Goal: Task Accomplishment & Management: Complete application form

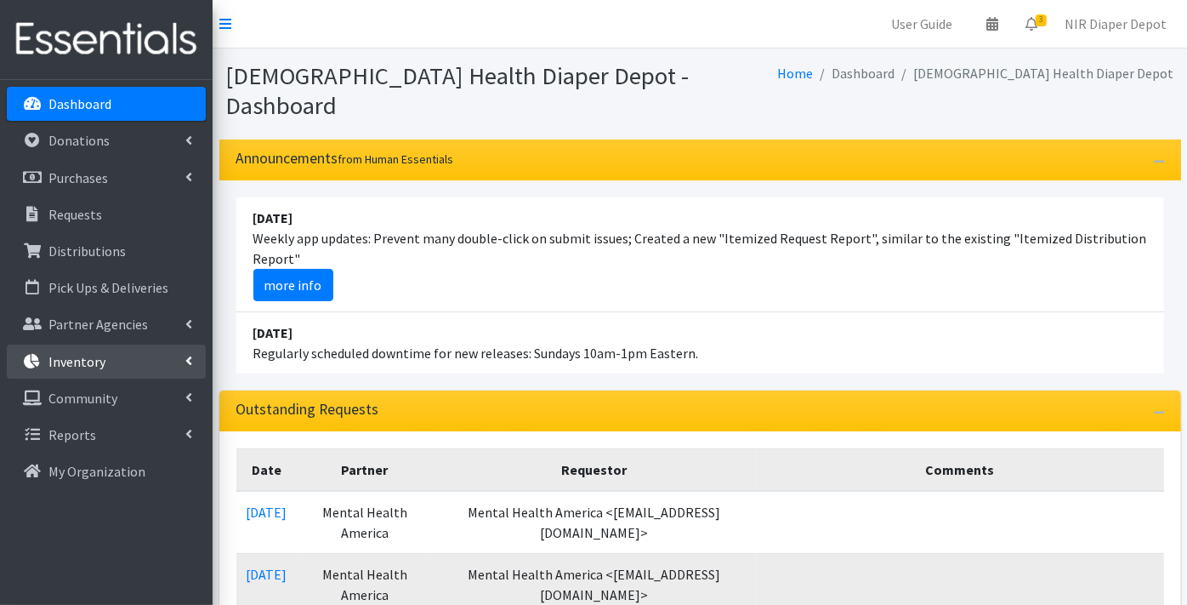
click at [72, 361] on p "Inventory" at bounding box center [76, 361] width 57 height 17
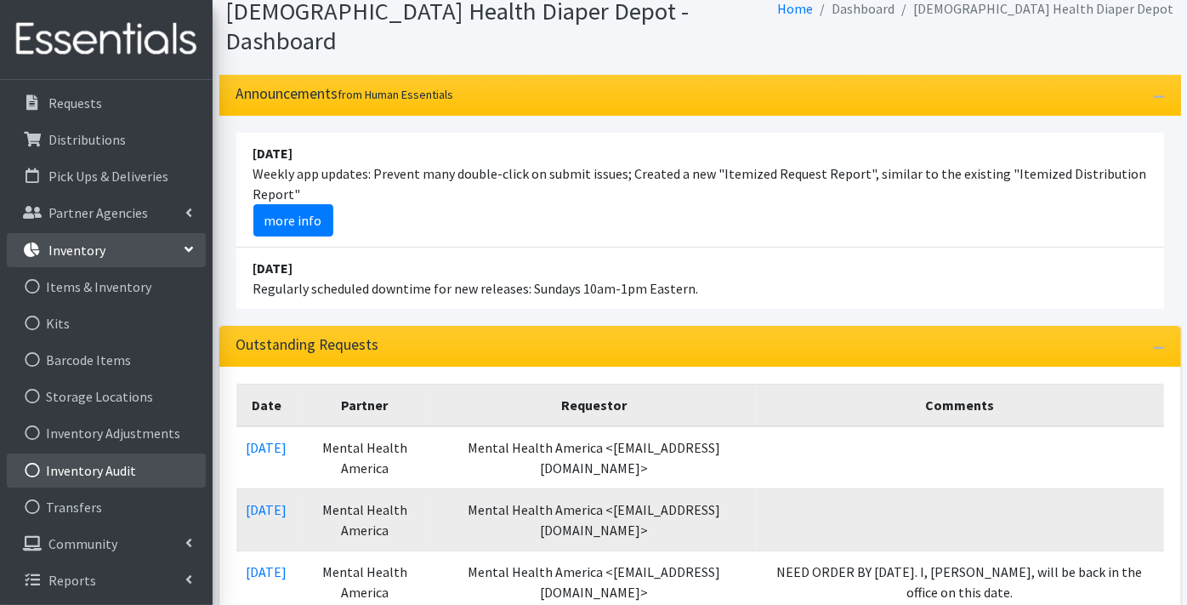
scroll to position [94, 0]
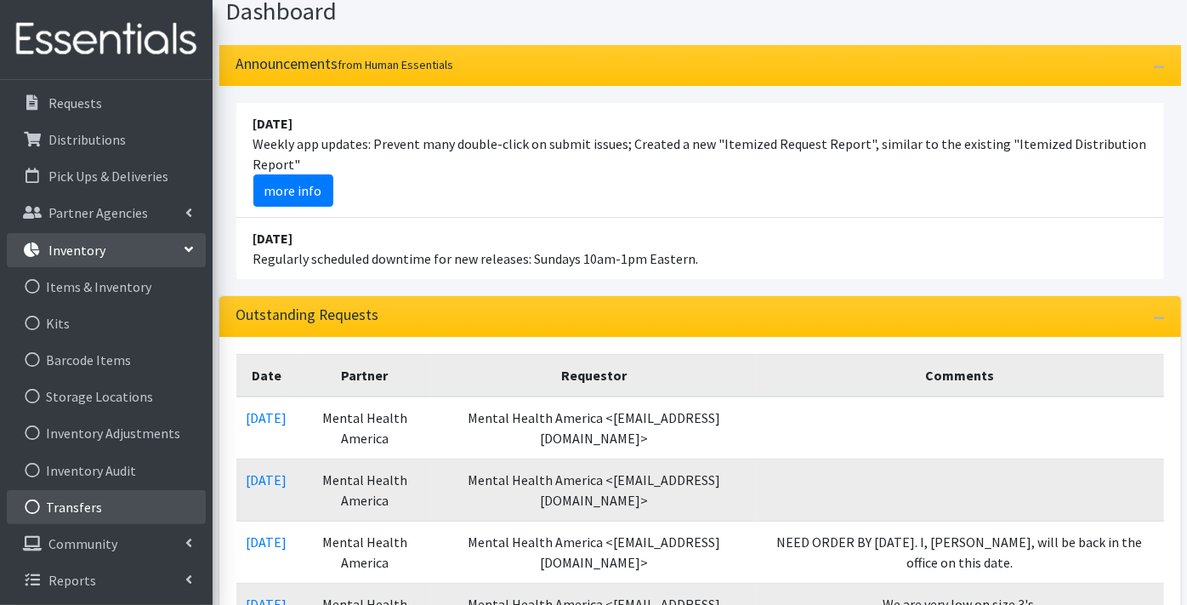
click at [77, 508] on link "Transfers" at bounding box center [106, 507] width 199 height 34
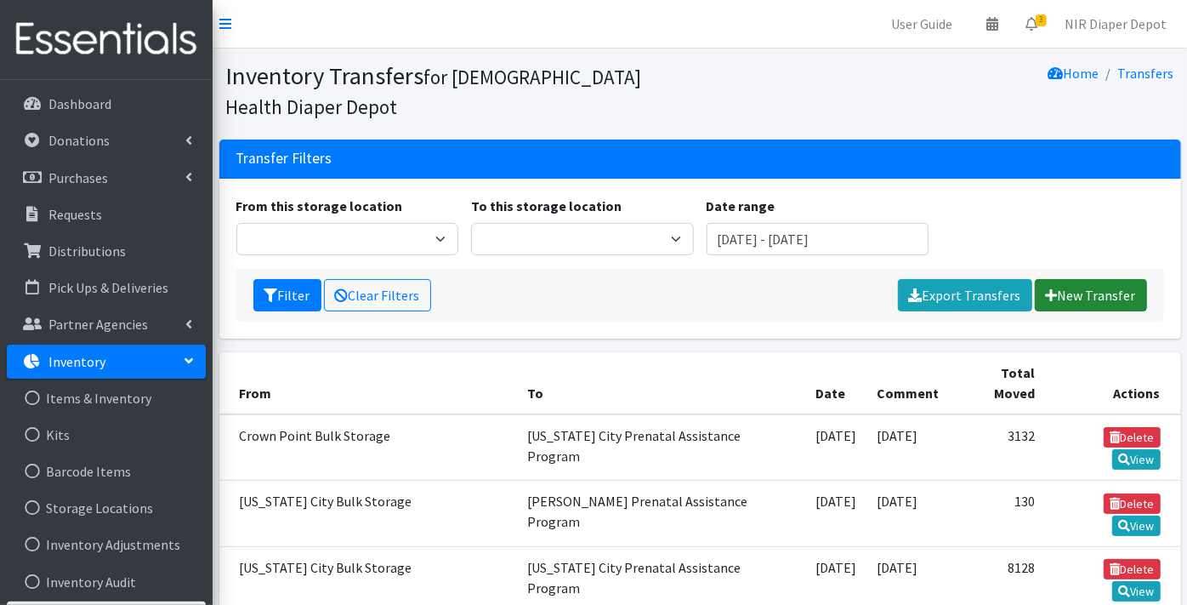
click at [1107, 297] on link "New Transfer" at bounding box center [1091, 295] width 112 height 32
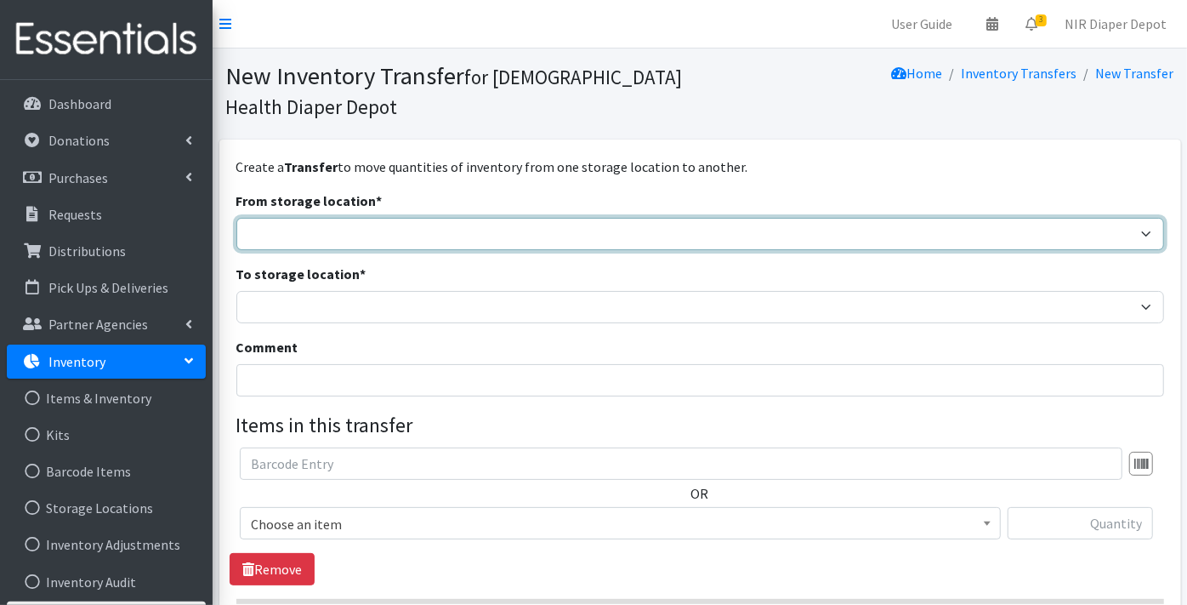
click at [291, 237] on select "Crown Point Bulk Storage Crown Point Prenatal Assistance Program Grant Car Seat…" at bounding box center [700, 234] width 928 height 32
select select "441"
click at [236, 218] on select "Crown Point Bulk Storage Crown Point Prenatal Assistance Program Grant Car Seat…" at bounding box center [700, 234] width 928 height 32
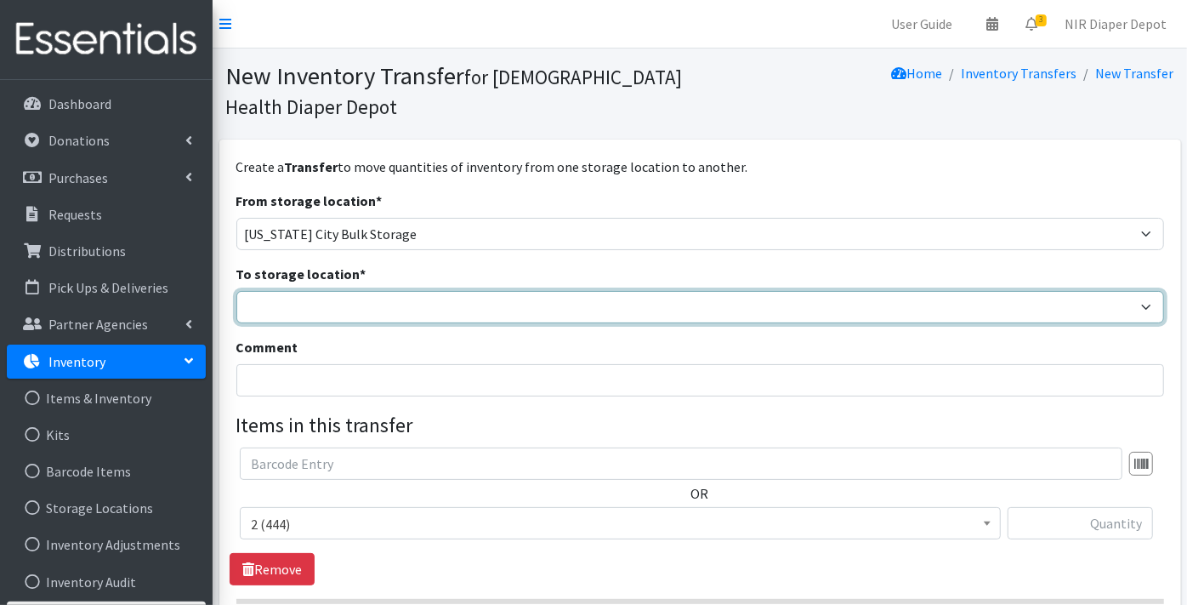
click at [294, 307] on select "Crown Point Bulk Storage Crown Point Prenatal Assistance Program Grant Car Seat…" at bounding box center [700, 307] width 928 height 32
select select "306"
click at [236, 291] on select "Crown Point Bulk Storage Crown Point Prenatal Assistance Program Grant Car Seat…" at bounding box center [700, 307] width 928 height 32
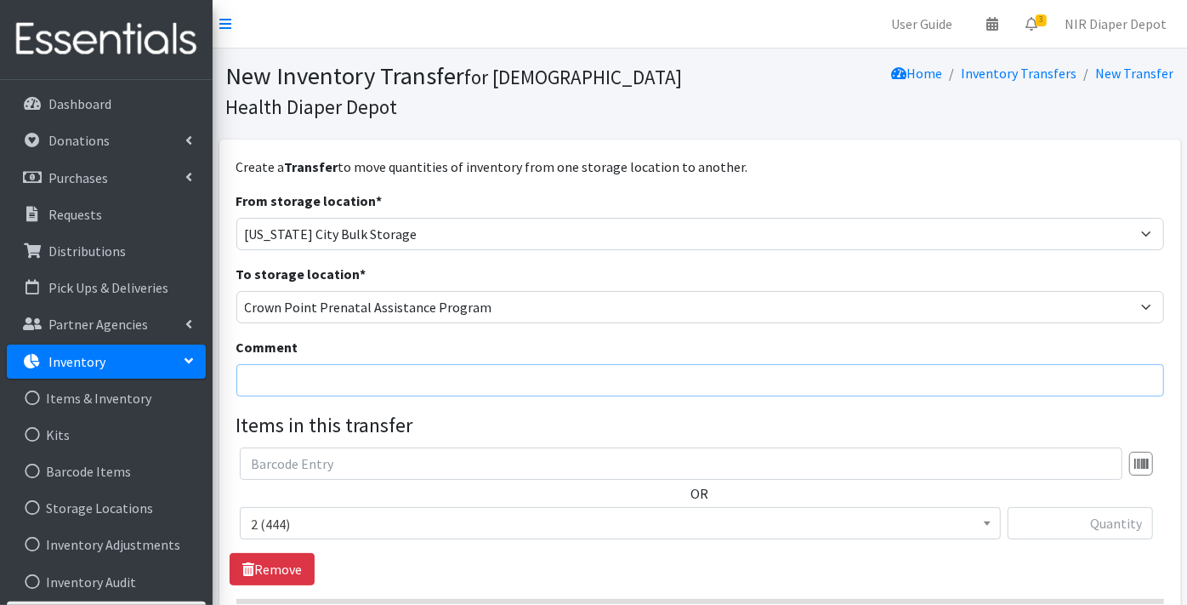
click at [265, 384] on input "Comment" at bounding box center [700, 380] width 928 height 32
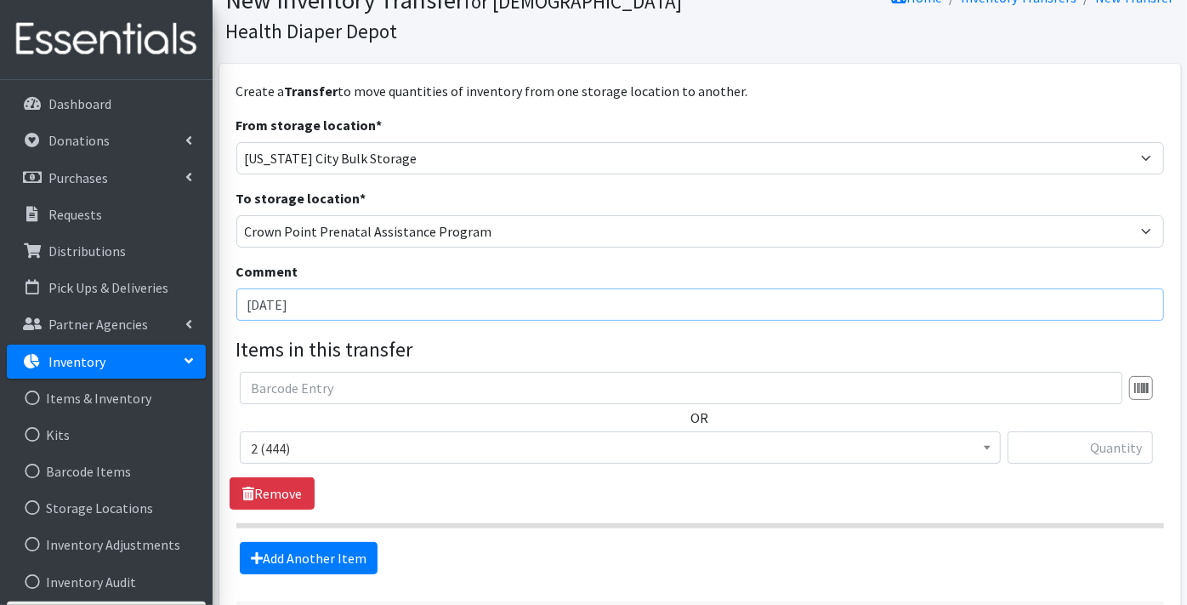
scroll to position [94, 0]
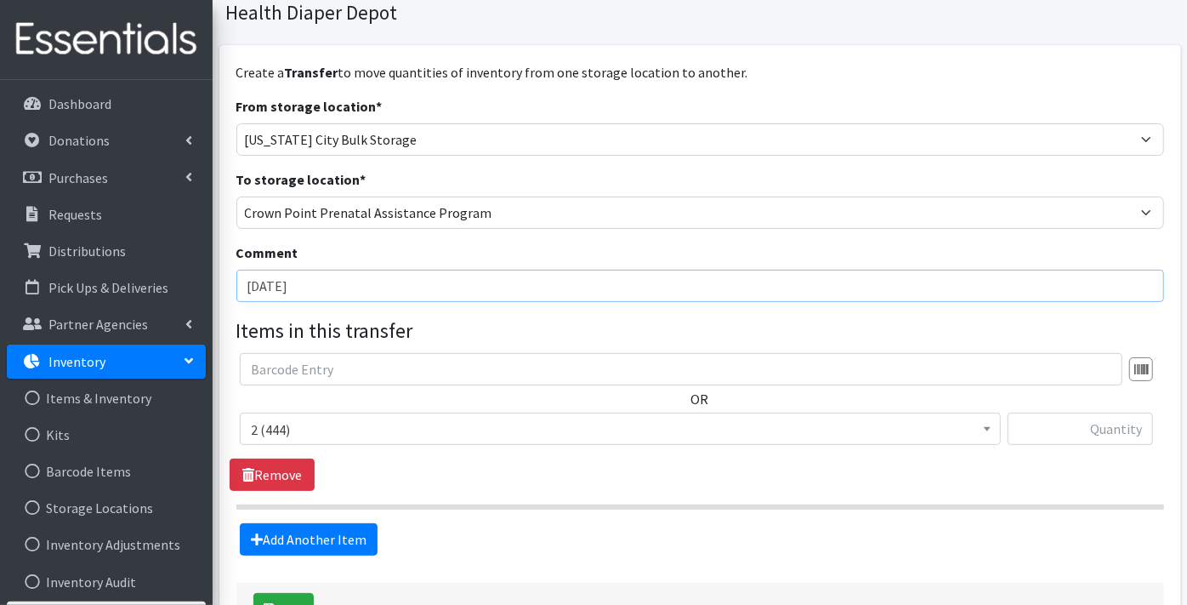
type input "8/25/25"
click at [267, 430] on span "2 (444)" at bounding box center [620, 430] width 739 height 24
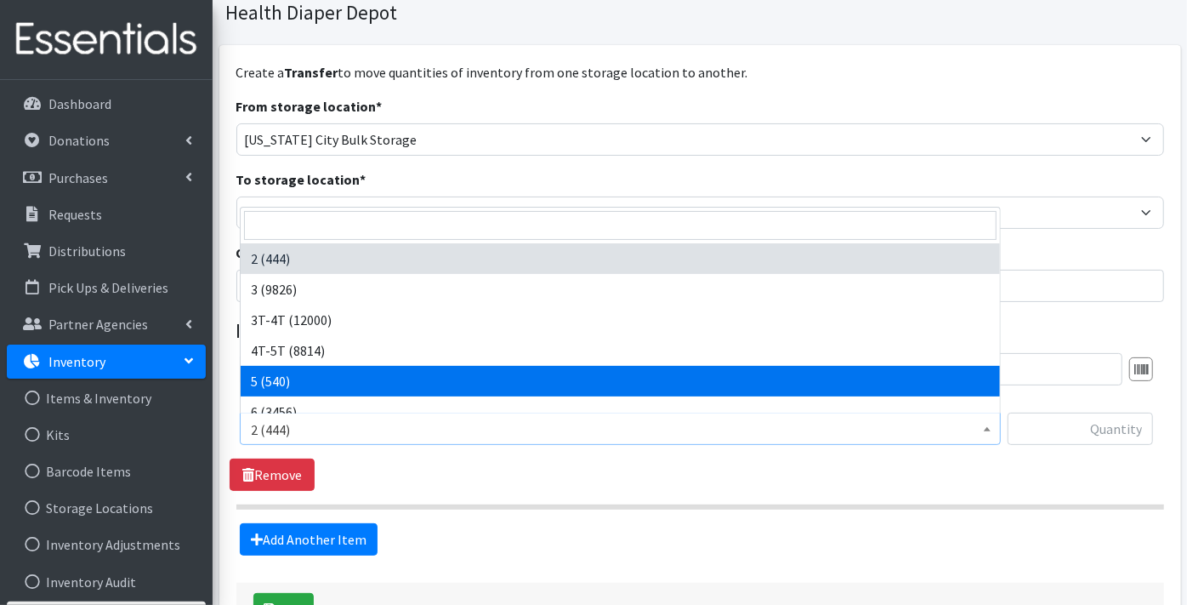
scroll to position [43, 0]
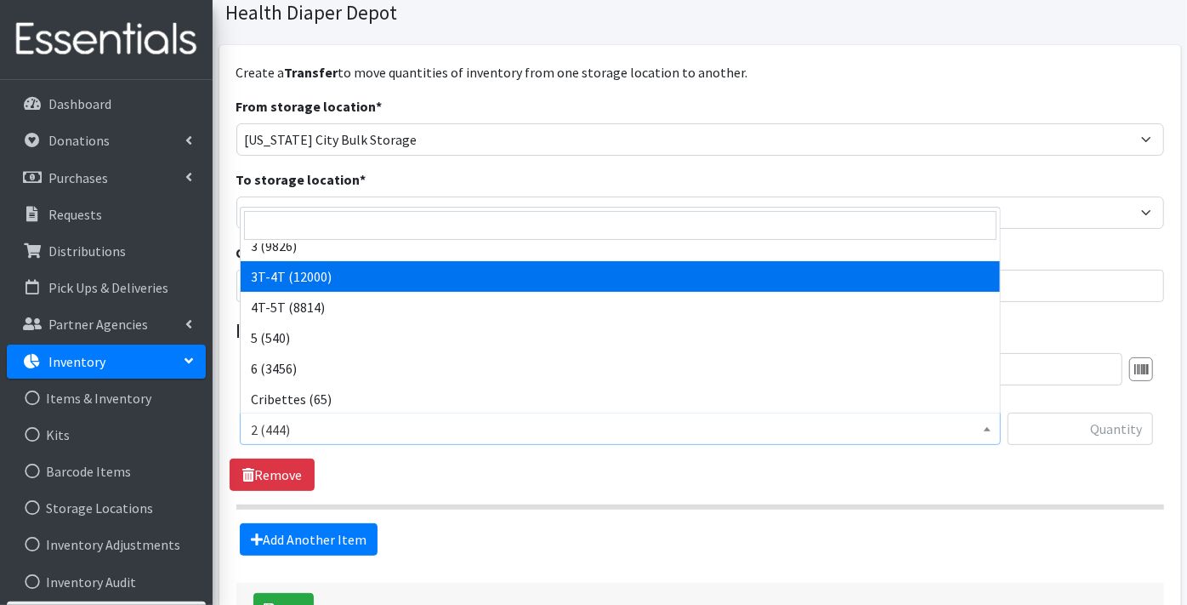
select select "11869"
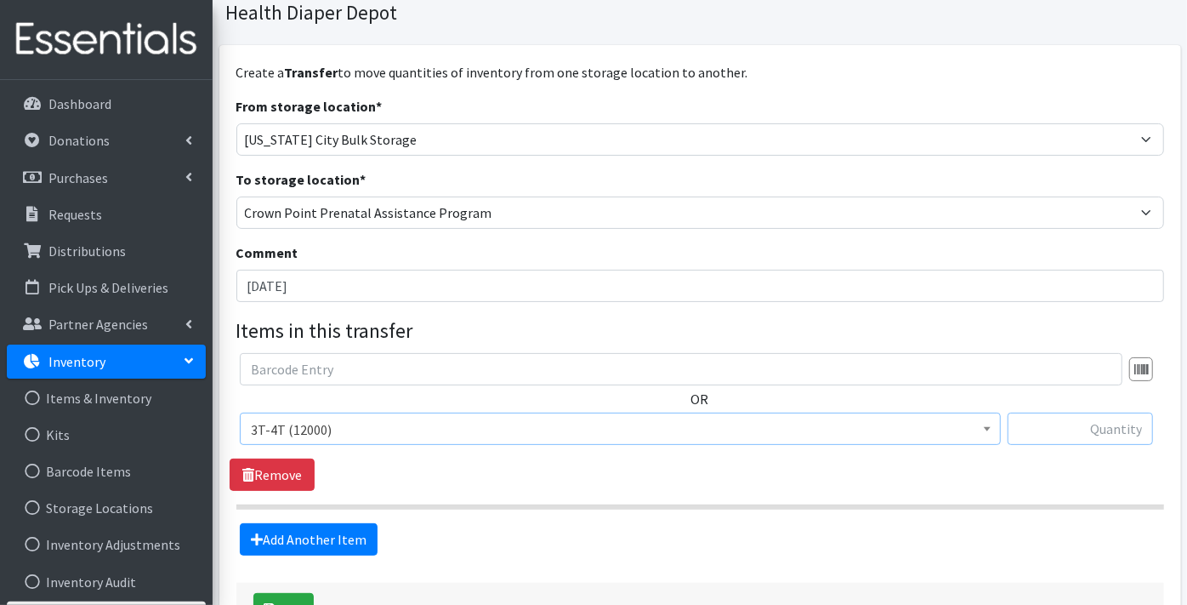
click at [1093, 430] on input "text" at bounding box center [1080, 429] width 145 height 32
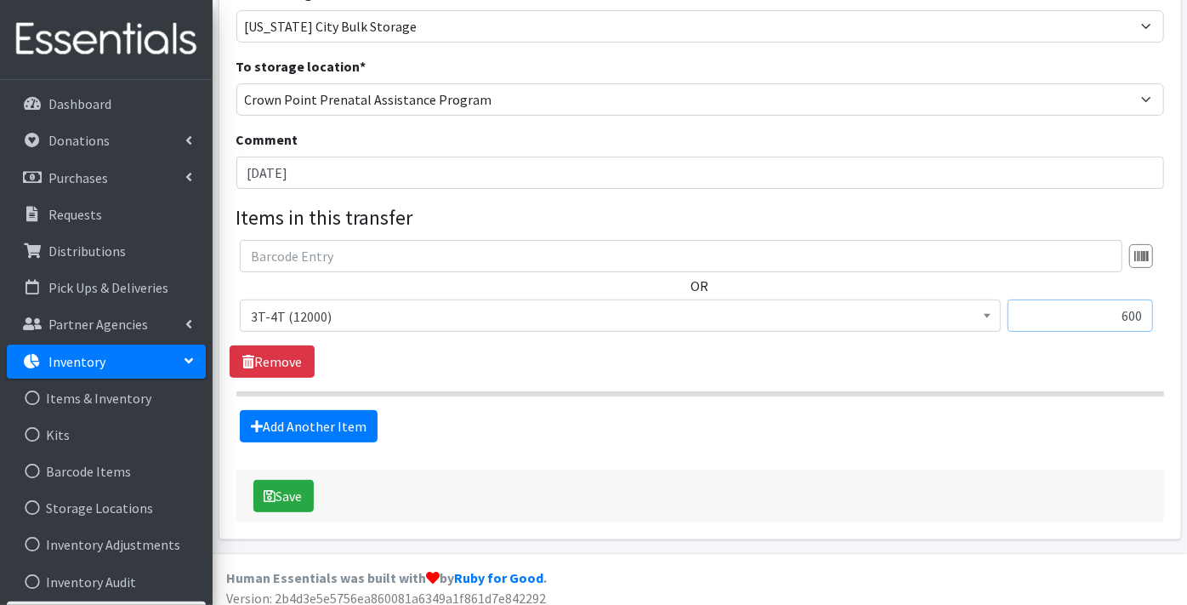
scroll to position [217, 0]
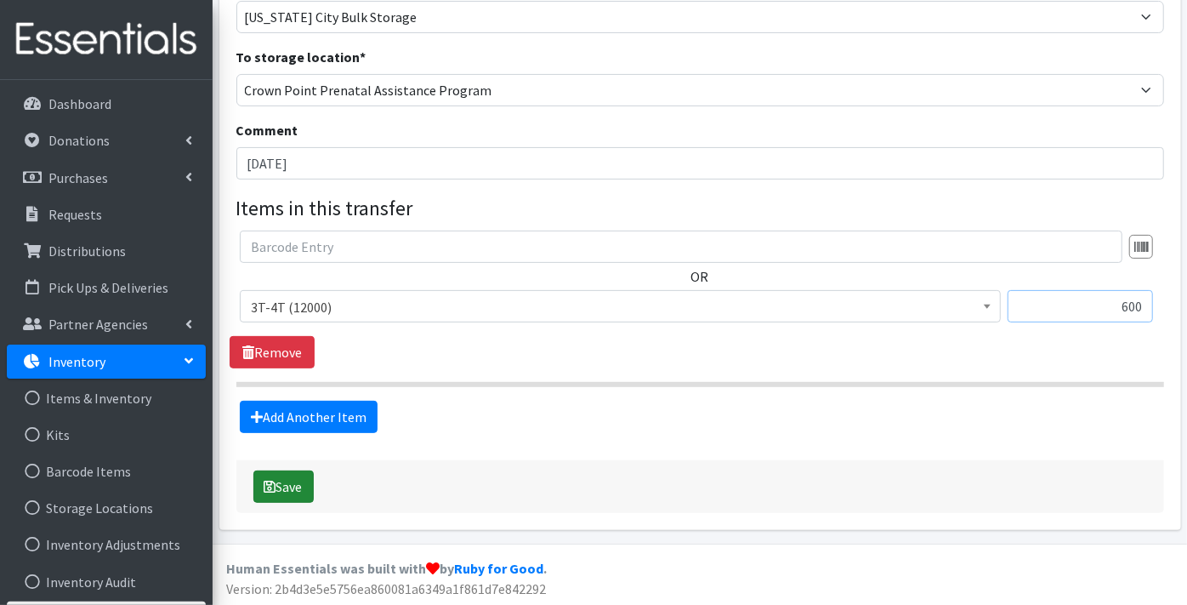
type input "600"
click at [292, 486] on button "Save" at bounding box center [283, 486] width 60 height 32
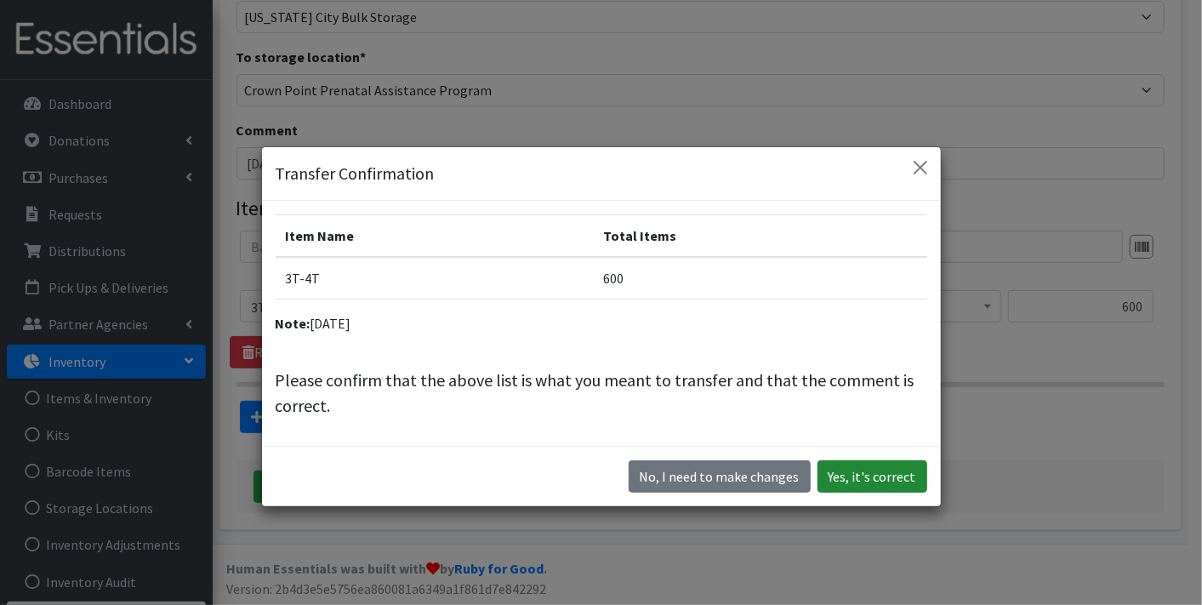
click at [854, 474] on button "Yes, it's correct" at bounding box center [872, 476] width 110 height 32
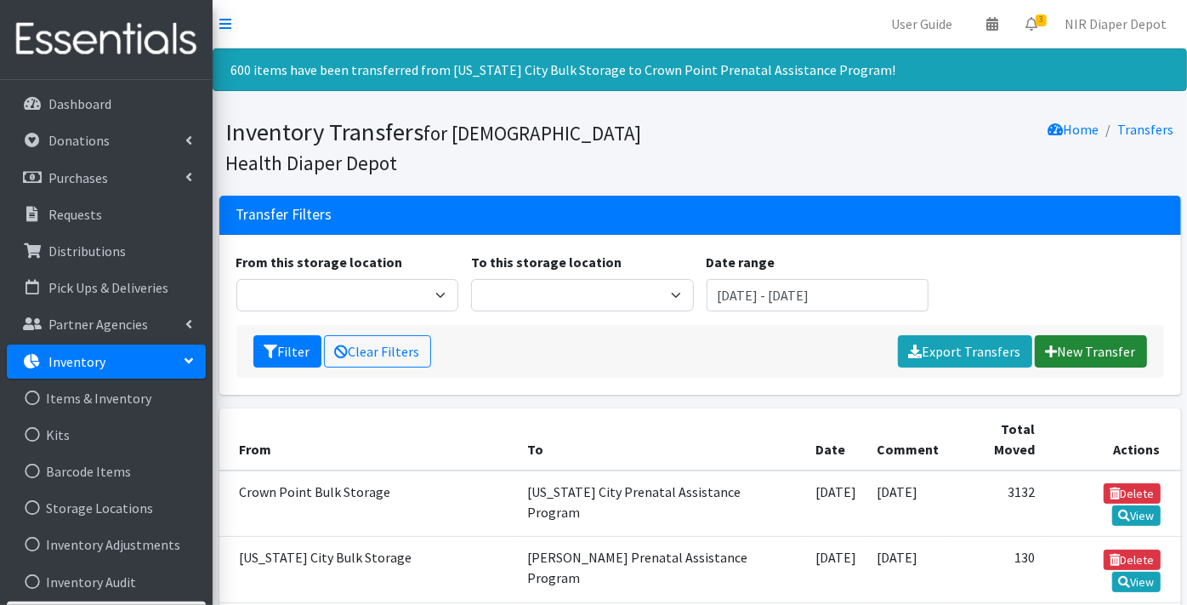
click at [1112, 346] on link "New Transfer" at bounding box center [1091, 351] width 112 height 32
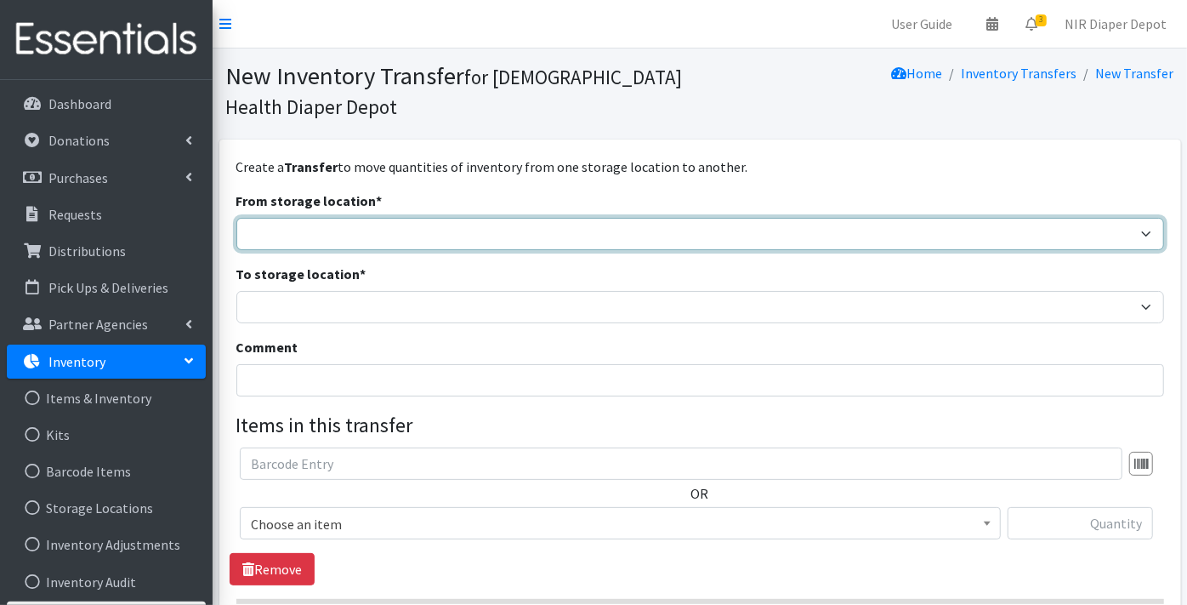
click at [293, 236] on select "Crown Point Bulk Storage Crown Point Prenatal Assistance Program Grant Car Seat…" at bounding box center [700, 234] width 928 height 32
select select "440"
click at [236, 218] on select "Crown Point Bulk Storage Crown Point Prenatal Assistance Program Grant Car Seat…" at bounding box center [700, 234] width 928 height 32
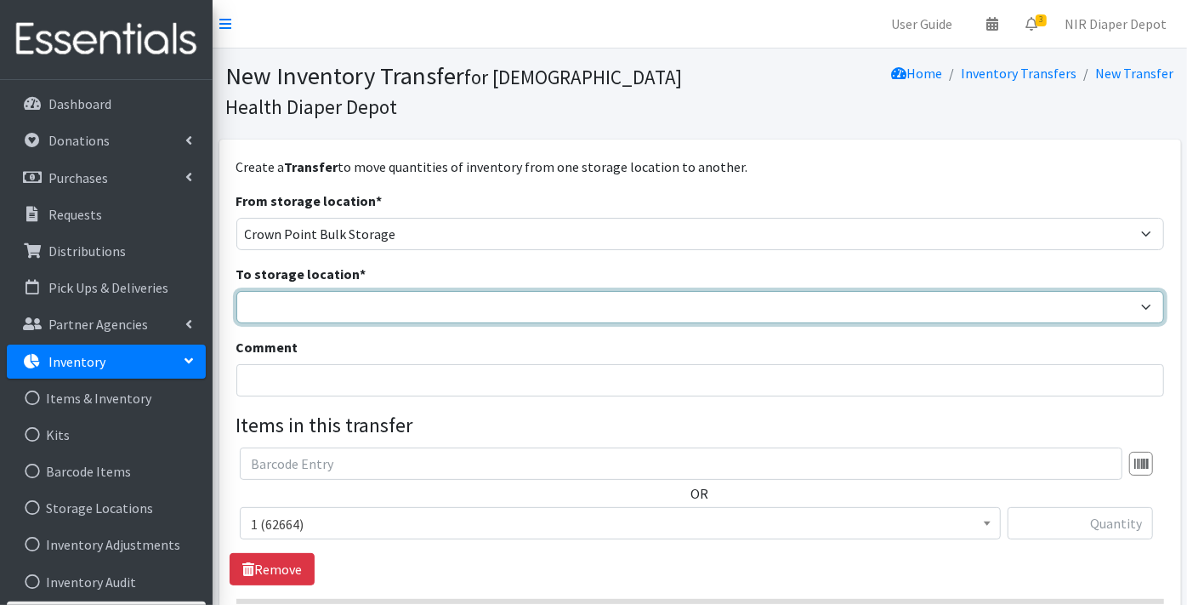
click at [293, 310] on select "Crown Point Bulk Storage Crown Point Prenatal Assistance Program Grant Car Seat…" at bounding box center [700, 307] width 928 height 32
select select "306"
click at [236, 291] on select "Crown Point Bulk Storage Crown Point Prenatal Assistance Program Grant Car Seat…" at bounding box center [700, 307] width 928 height 32
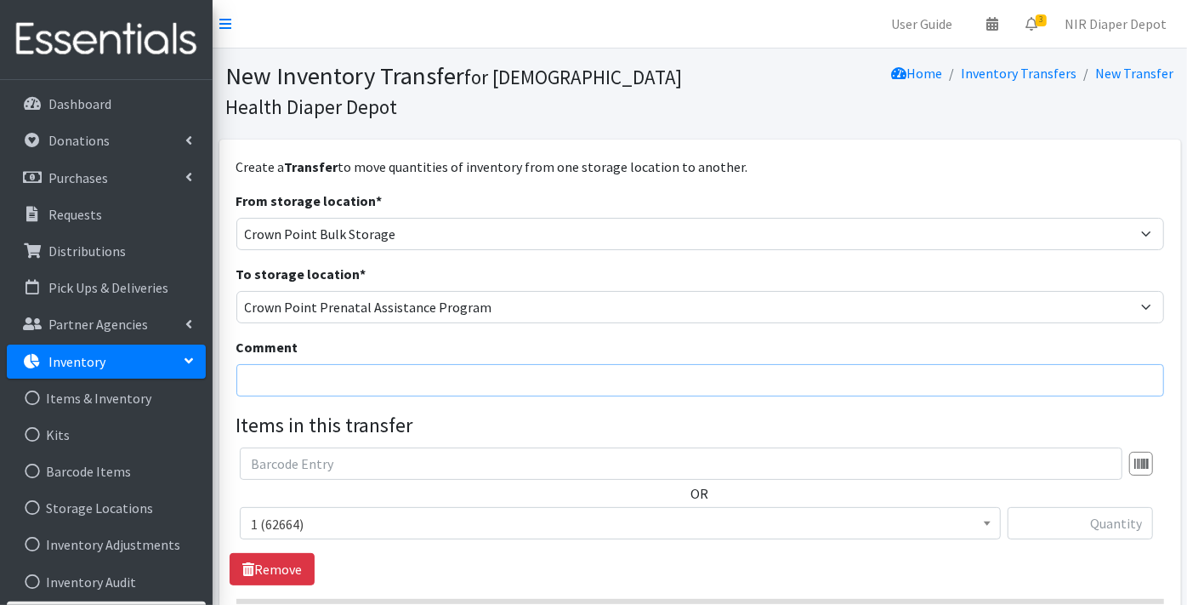
click at [289, 376] on input "Comment" at bounding box center [700, 380] width 928 height 32
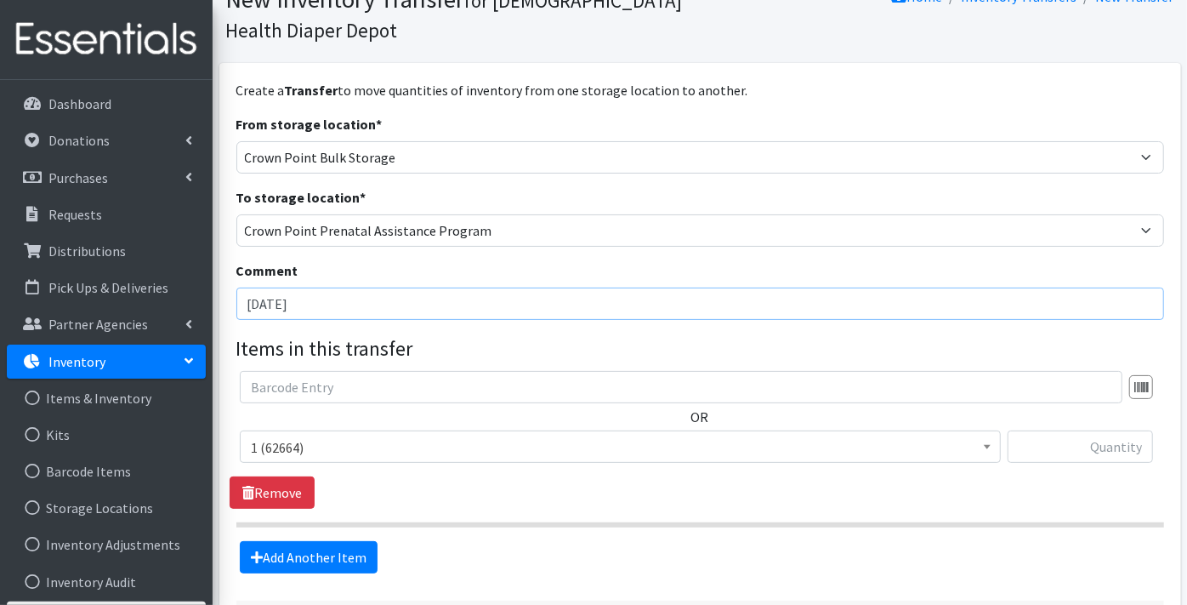
scroll to position [94, 0]
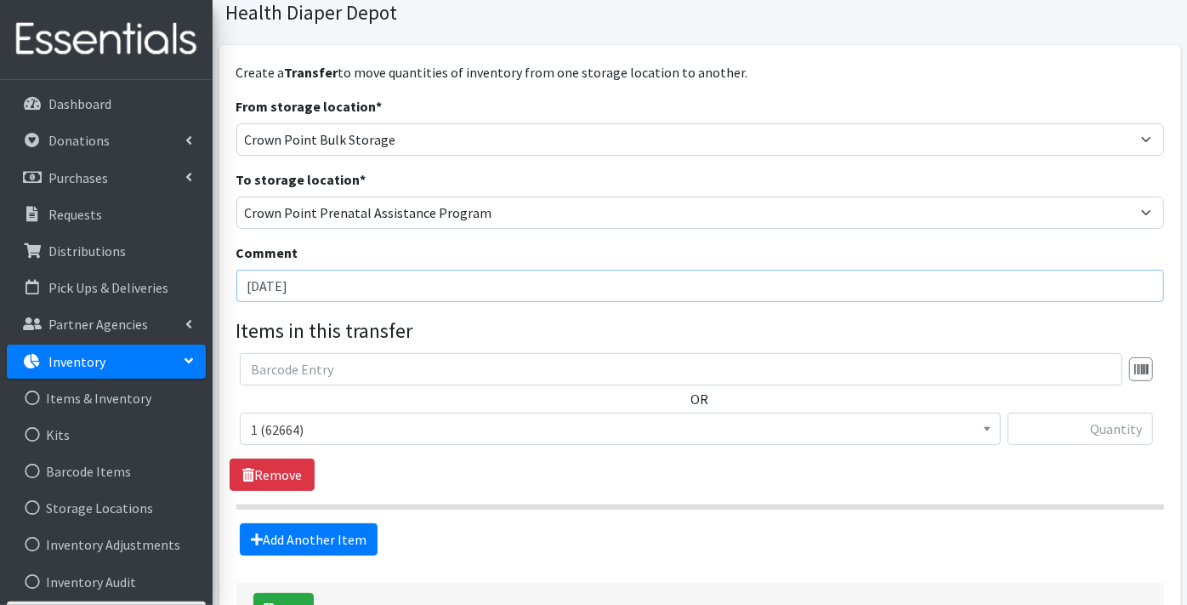
type input "8/22/25"
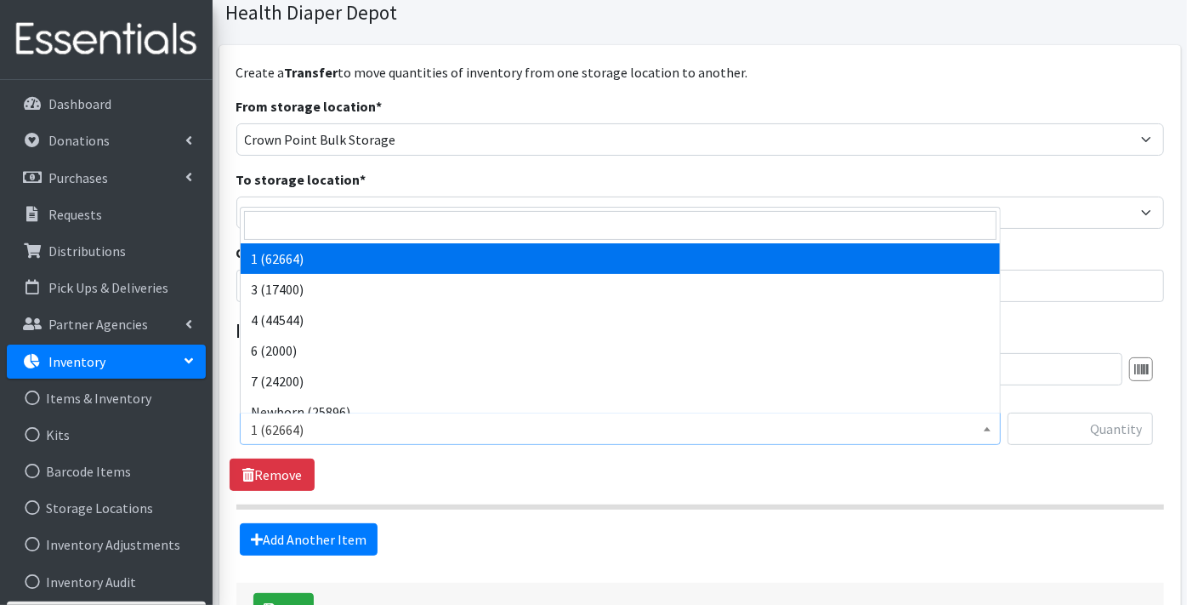
click at [292, 429] on span "1 (62664)" at bounding box center [620, 430] width 739 height 24
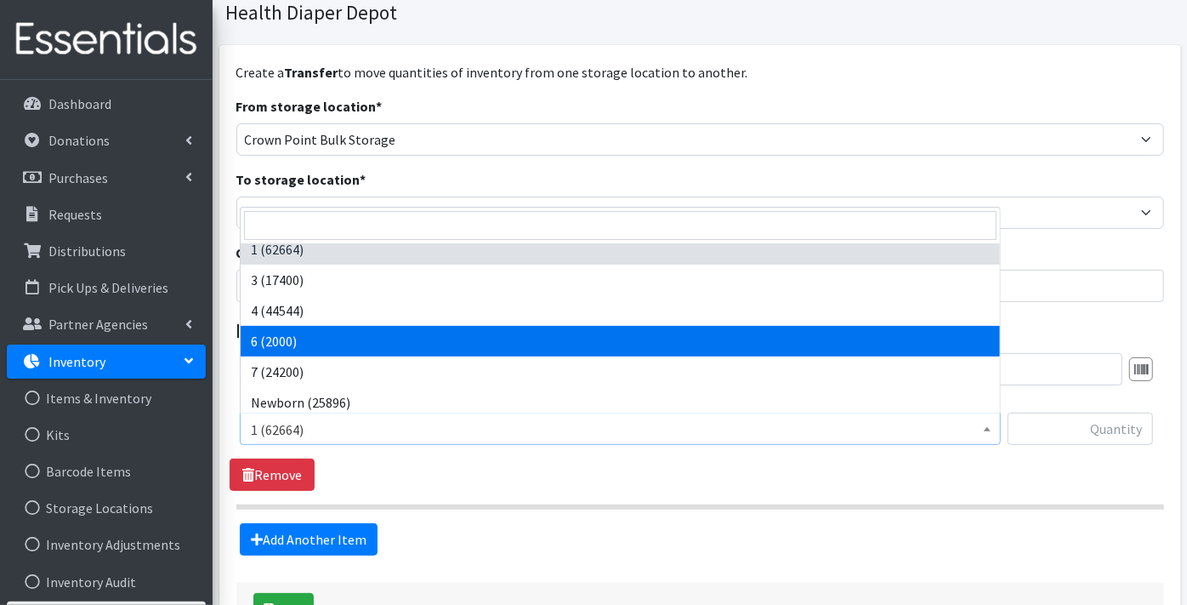
scroll to position [13, 0]
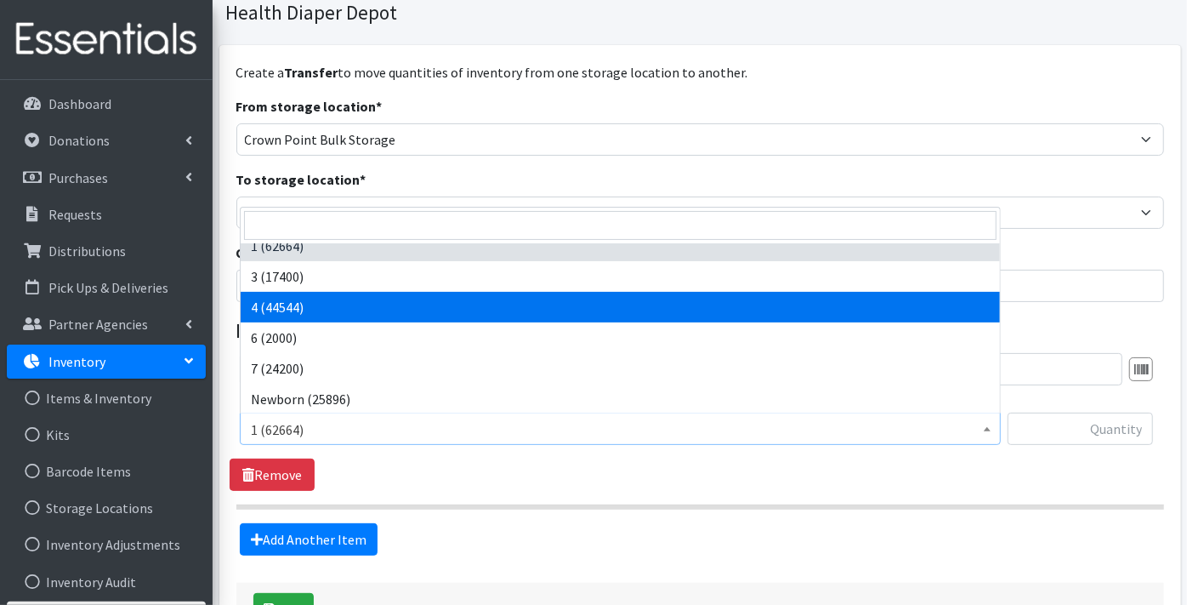
select select "9188"
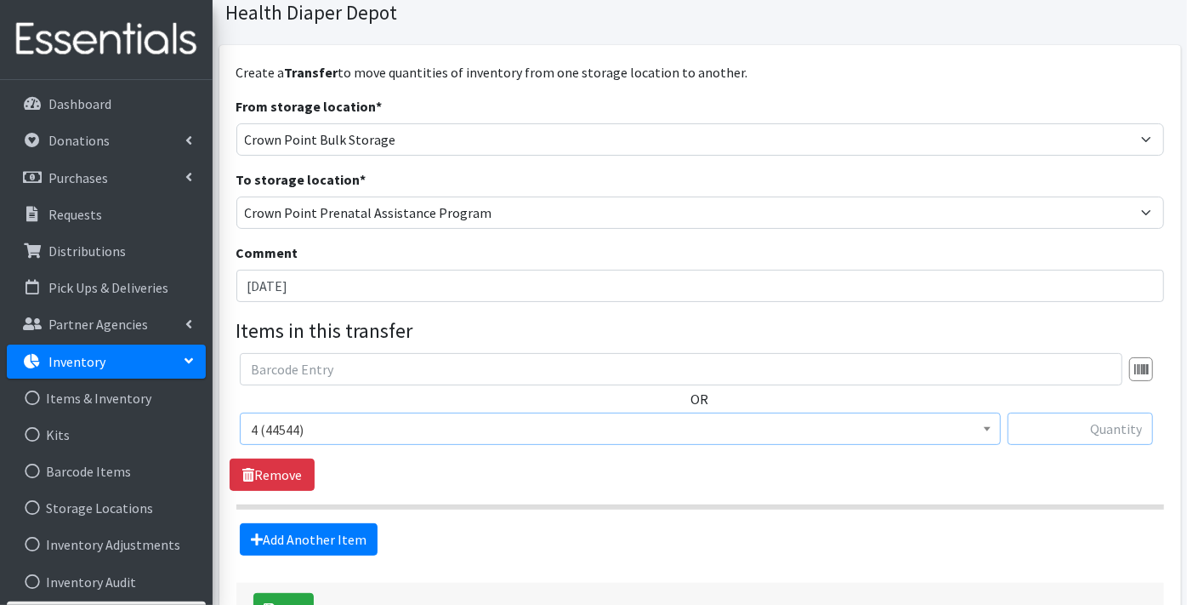
click at [1109, 444] on input "text" at bounding box center [1080, 429] width 145 height 32
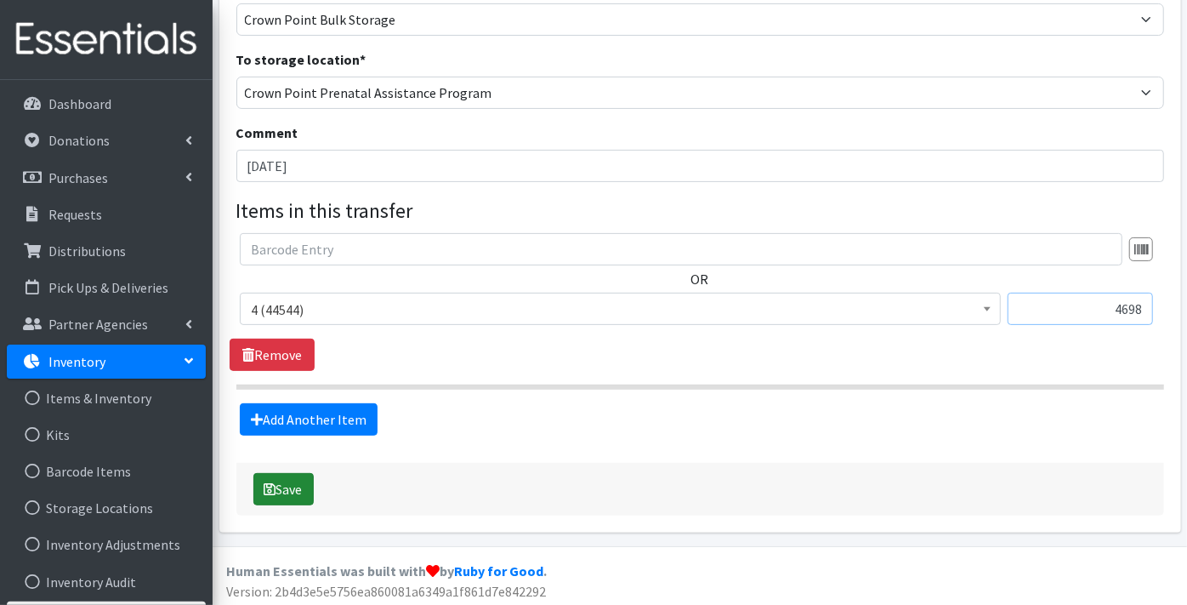
scroll to position [217, 0]
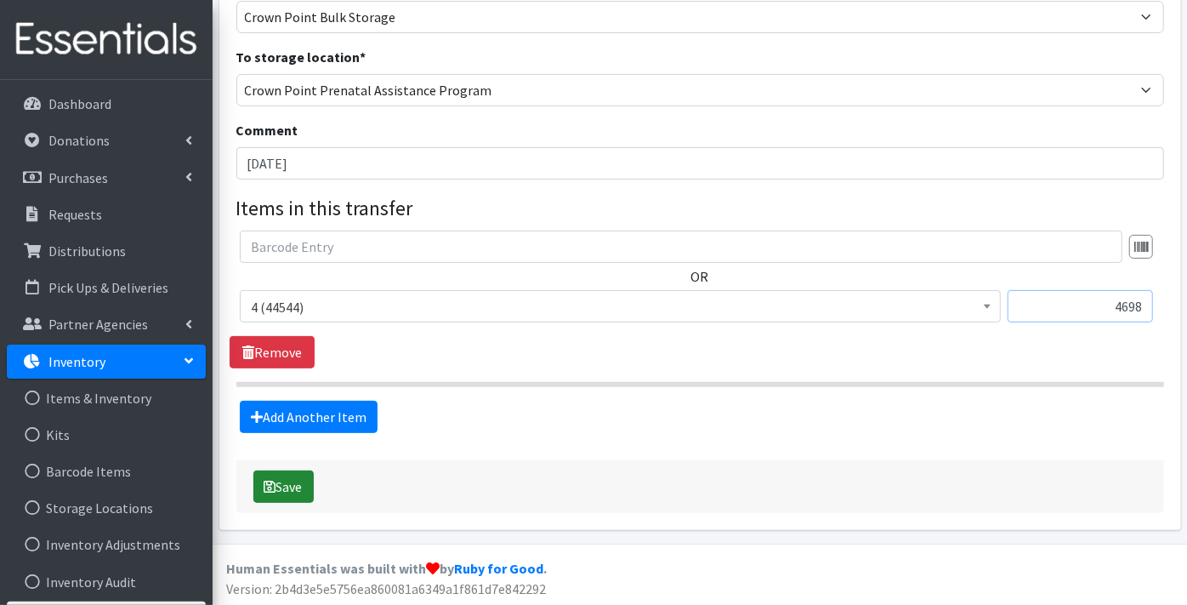
type input "4698"
click at [288, 486] on button "Save" at bounding box center [283, 486] width 60 height 32
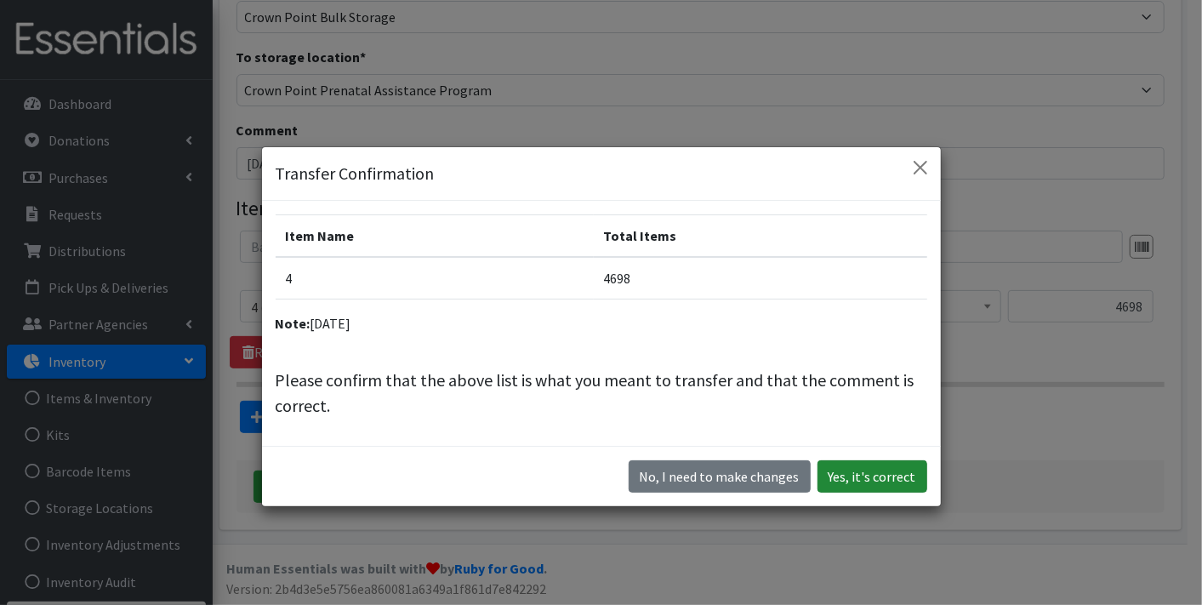
click at [857, 473] on button "Yes, it's correct" at bounding box center [872, 476] width 110 height 32
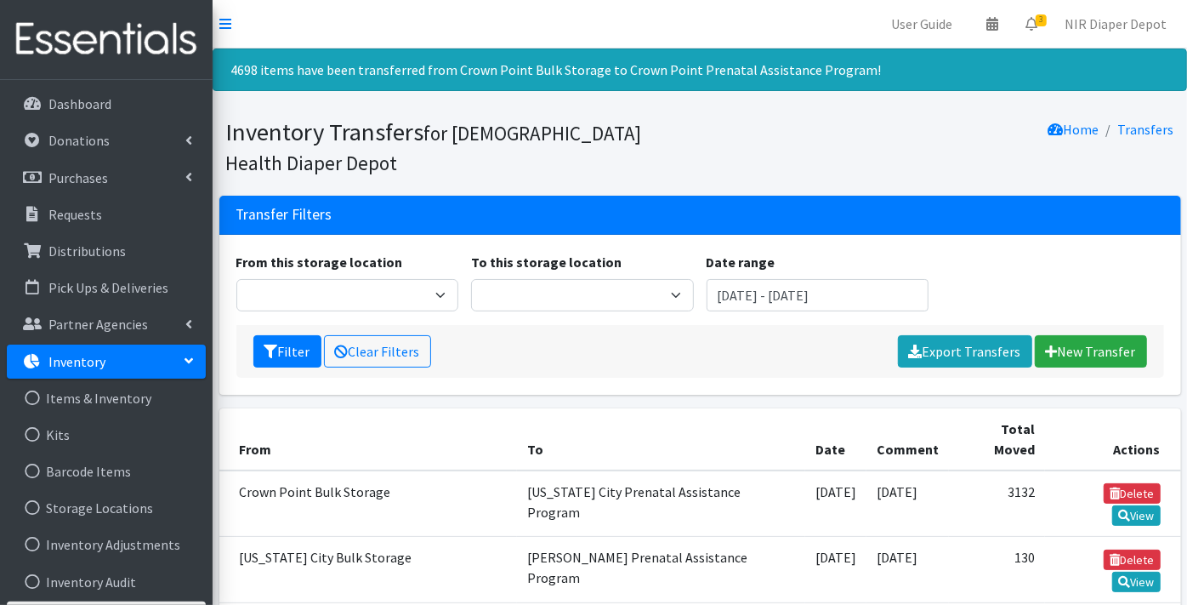
click at [182, 359] on icon at bounding box center [189, 360] width 14 height 7
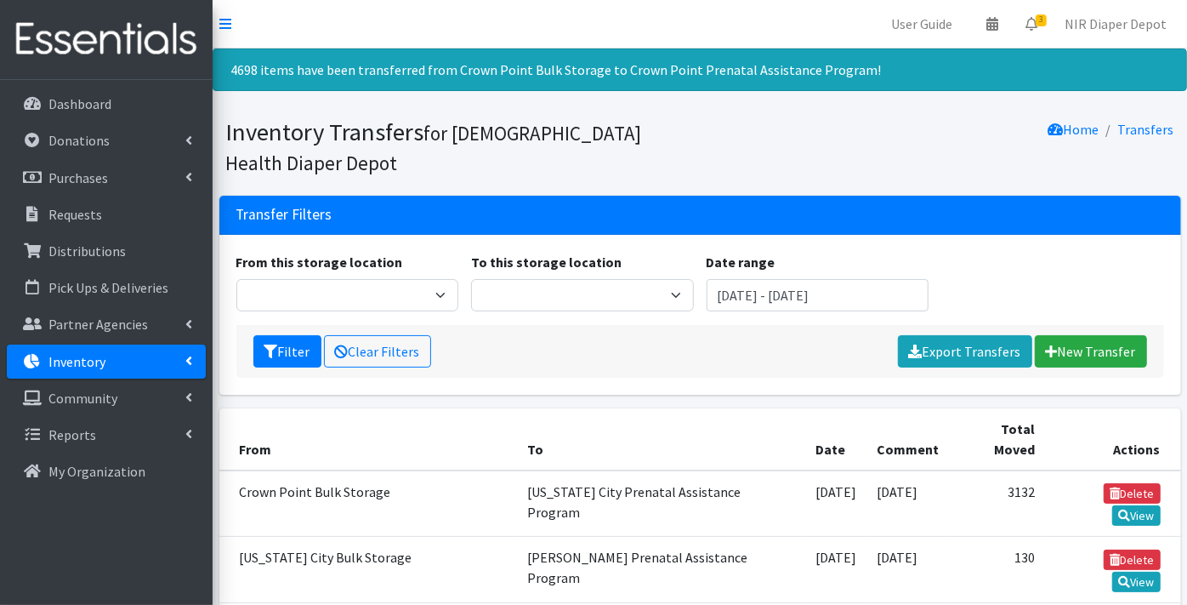
click at [116, 364] on link "Inventory" at bounding box center [106, 361] width 199 height 34
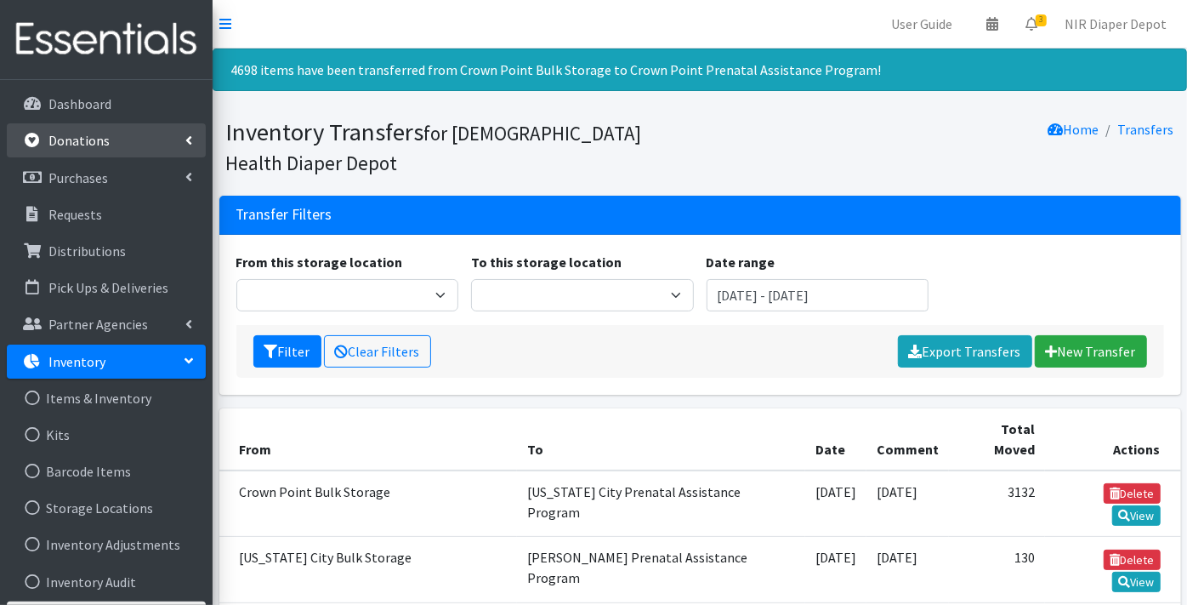
click at [83, 139] on p "Donations" at bounding box center [78, 140] width 61 height 17
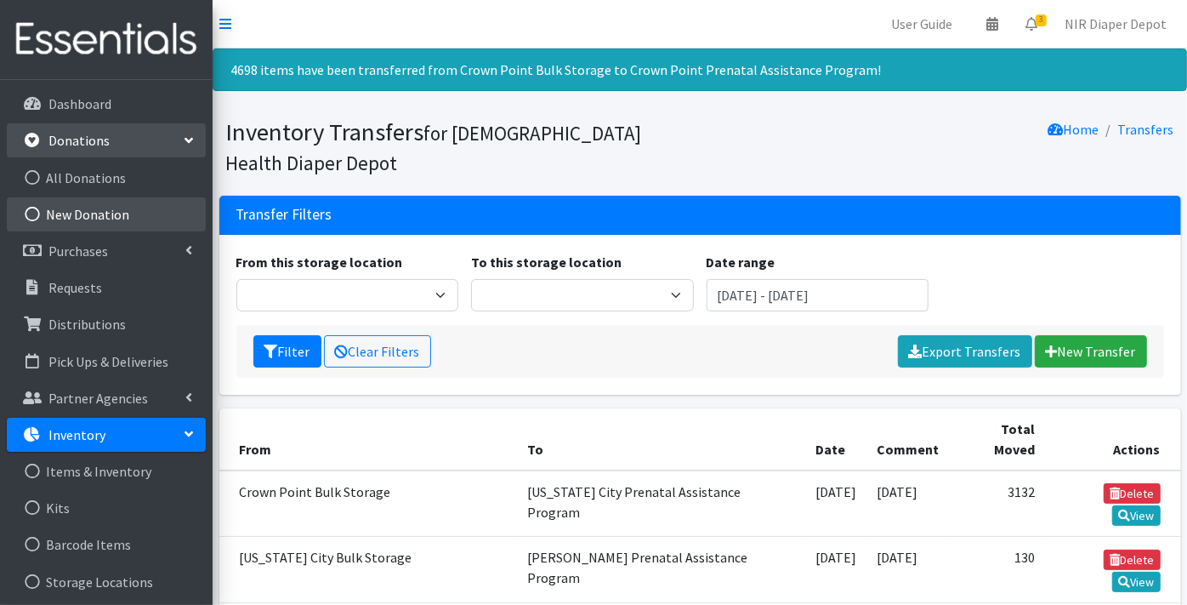
click at [80, 212] on link "New Donation" at bounding box center [106, 214] width 199 height 34
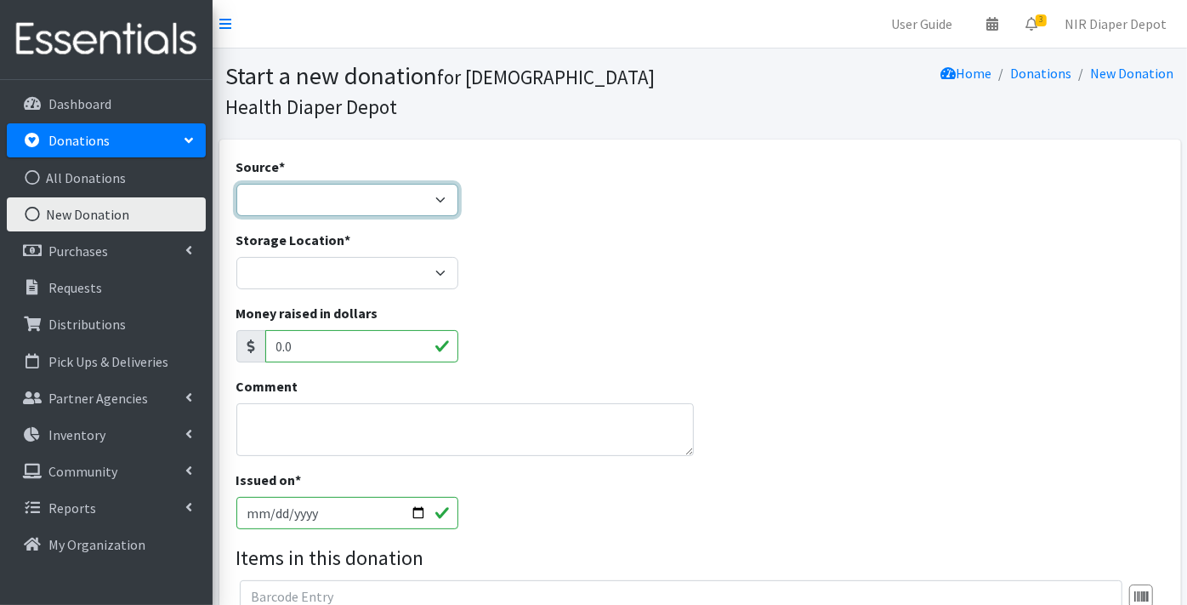
click at [284, 198] on select "Product Drive Manufacturer Donation Site Misc. Donation" at bounding box center [347, 200] width 223 height 32
select select "Misc. Donation"
click at [236, 184] on select "Product Drive Manufacturer Donation Site Misc. Donation" at bounding box center [347, 200] width 223 height 32
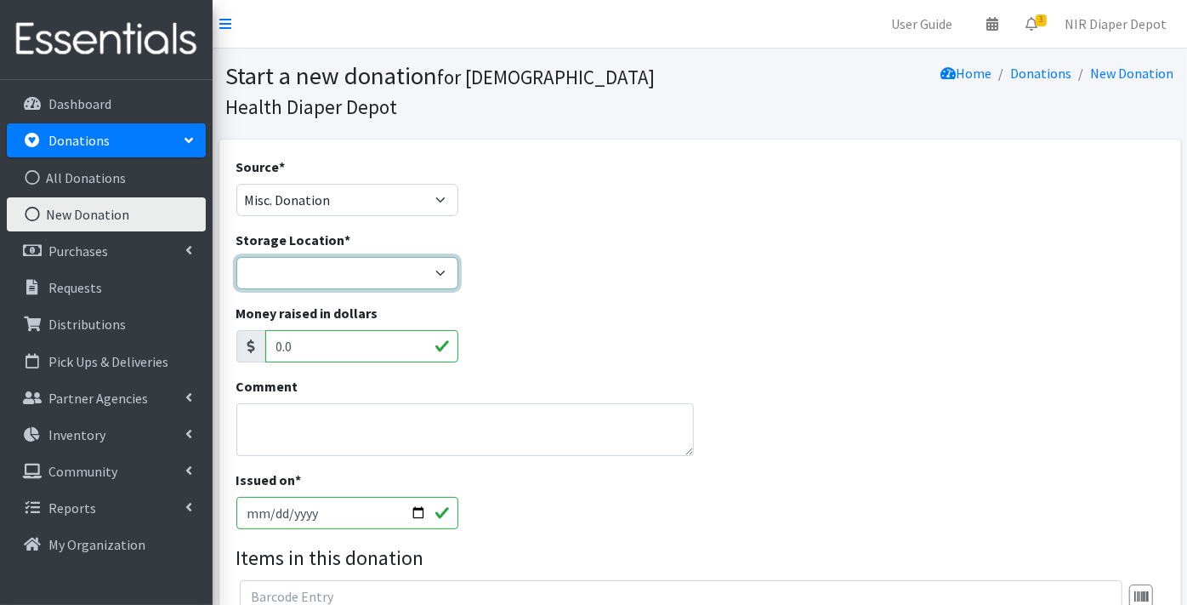
click at [299, 276] on select "Crown Point Bulk Storage Crown Point Prenatal Assistance Program Grant Car Seat…" at bounding box center [347, 273] width 223 height 32
select select "261"
click at [236, 257] on select "Crown Point Bulk Storage Crown Point Prenatal Assistance Program Grant Car Seat…" at bounding box center [347, 273] width 223 height 32
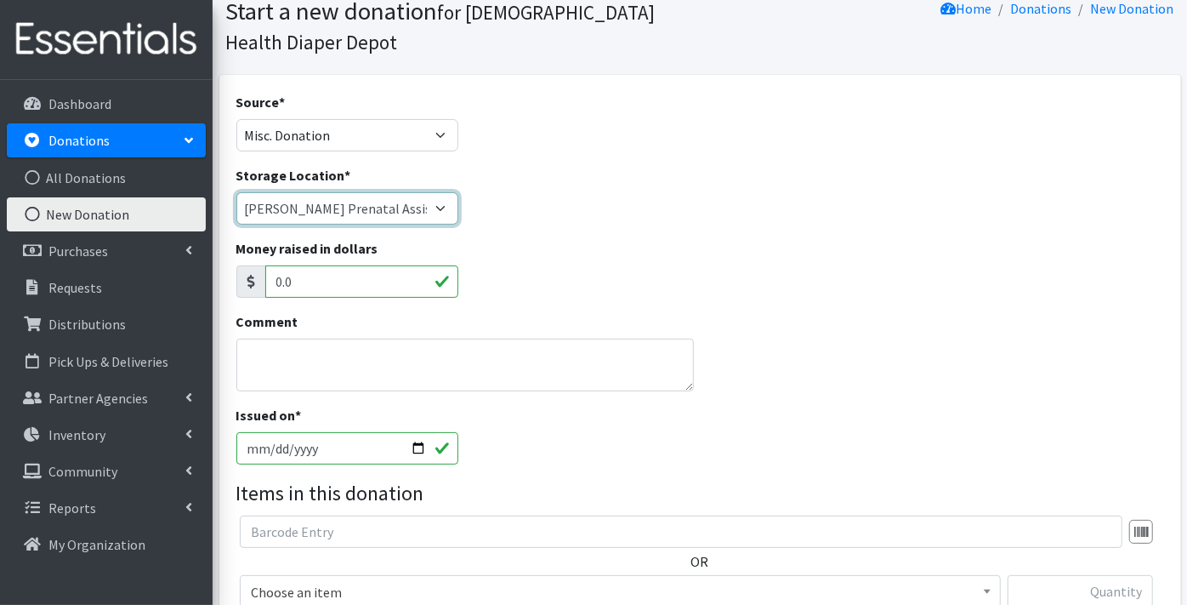
scroll to position [94, 0]
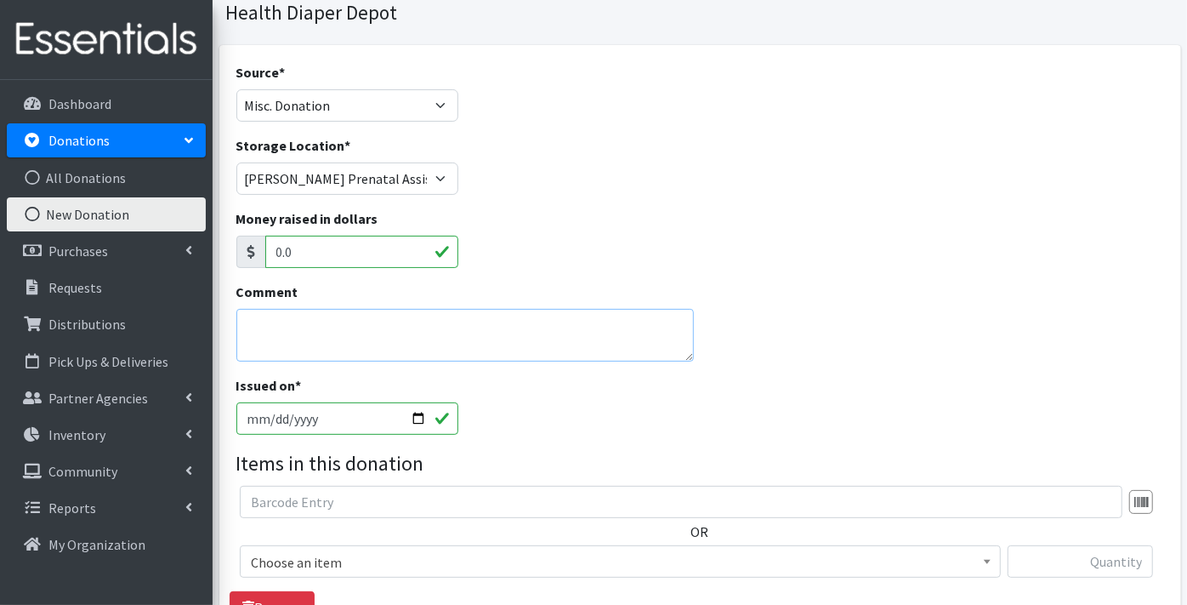
click at [274, 323] on textarea "Comment" at bounding box center [465, 335] width 458 height 53
type textarea "[DATE]"
click at [527, 399] on div "Issued on * 2025-08-25" at bounding box center [700, 411] width 941 height 73
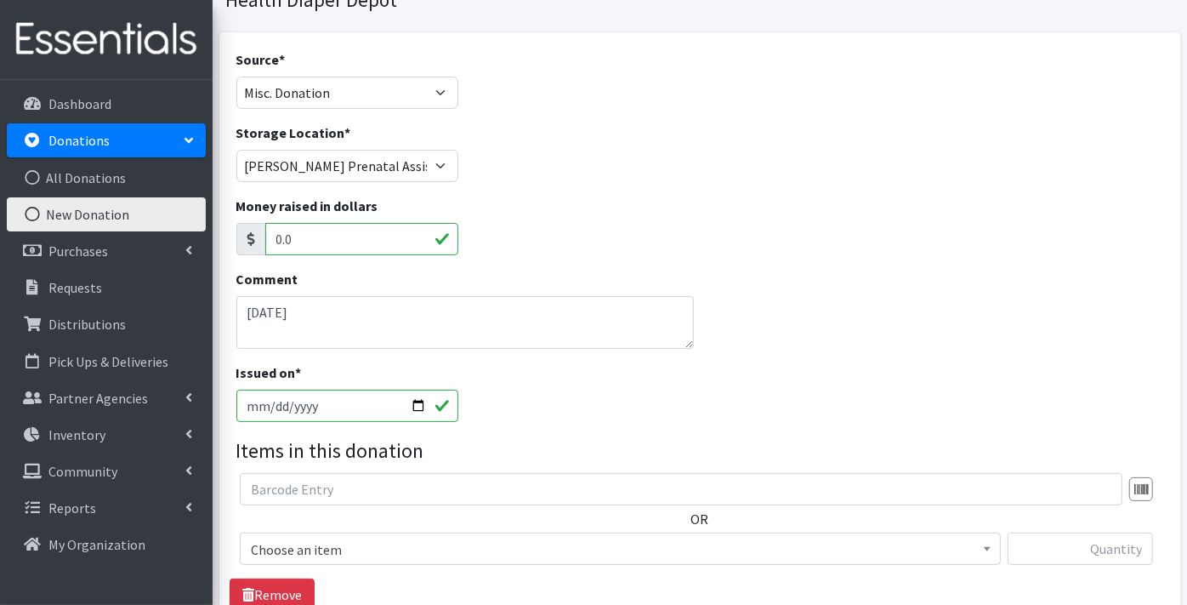
scroll to position [189, 0]
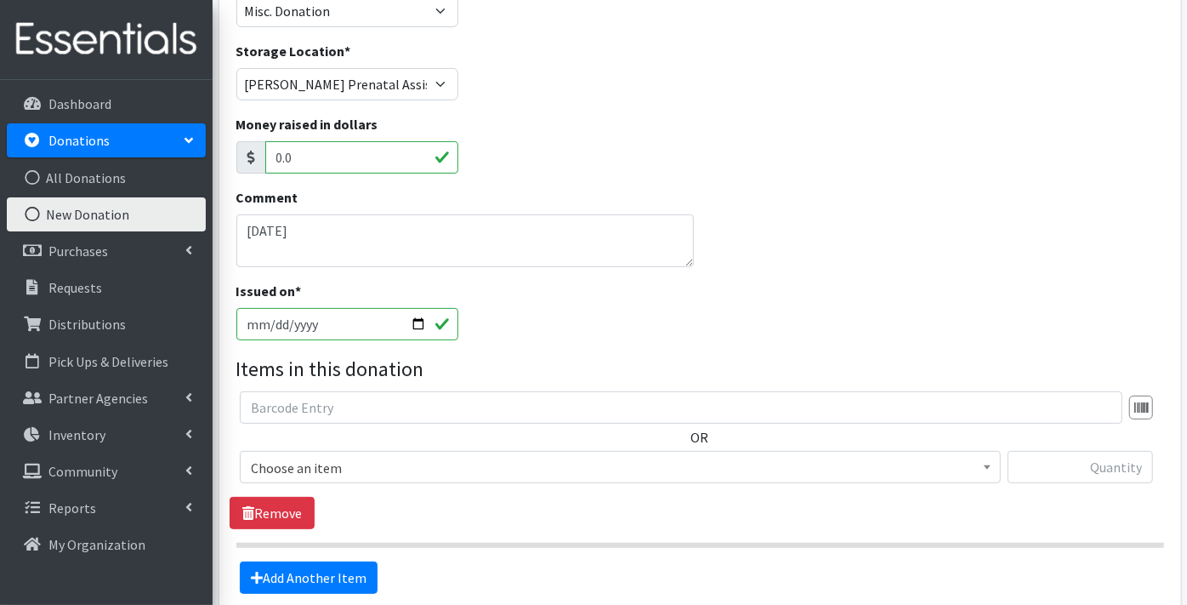
click at [276, 463] on span "Choose an item" at bounding box center [620, 468] width 739 height 24
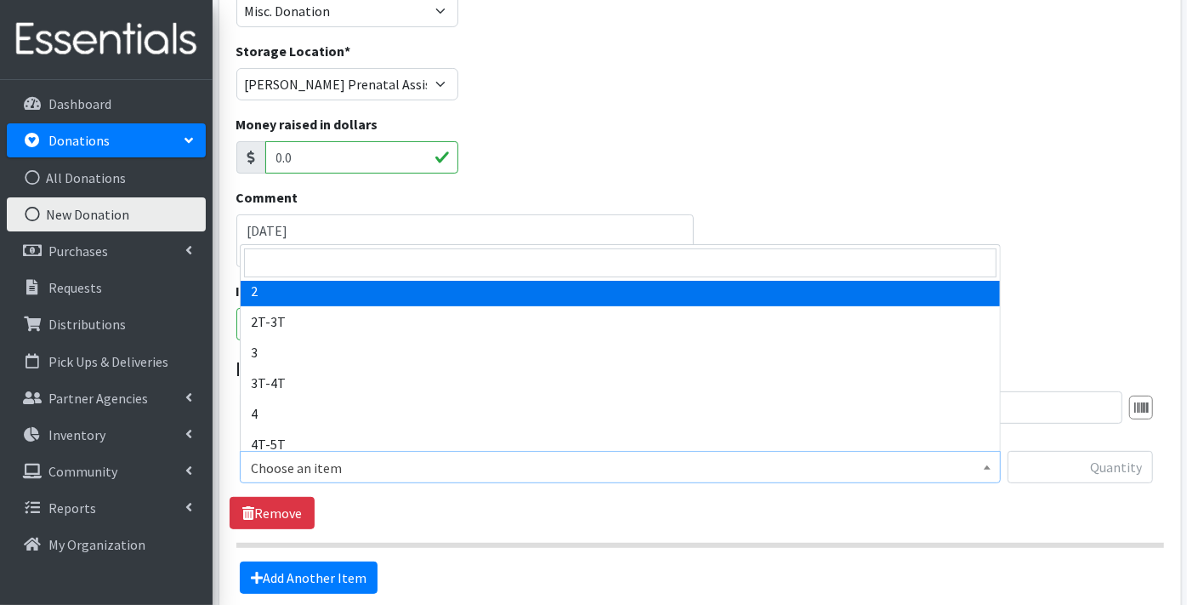
scroll to position [94, 0]
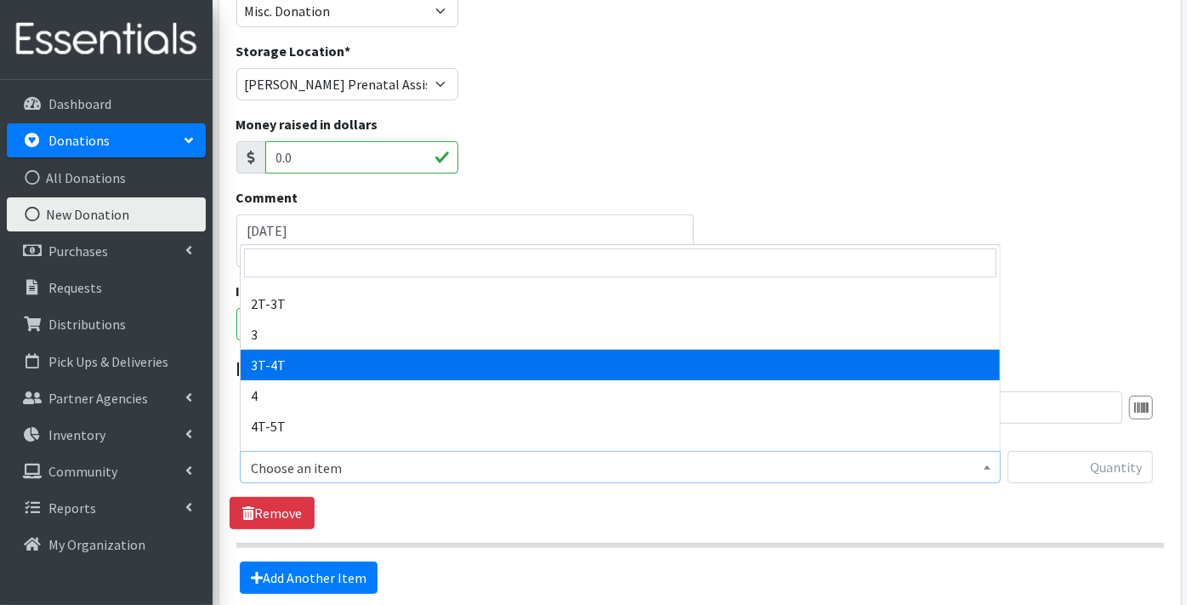
select select "11869"
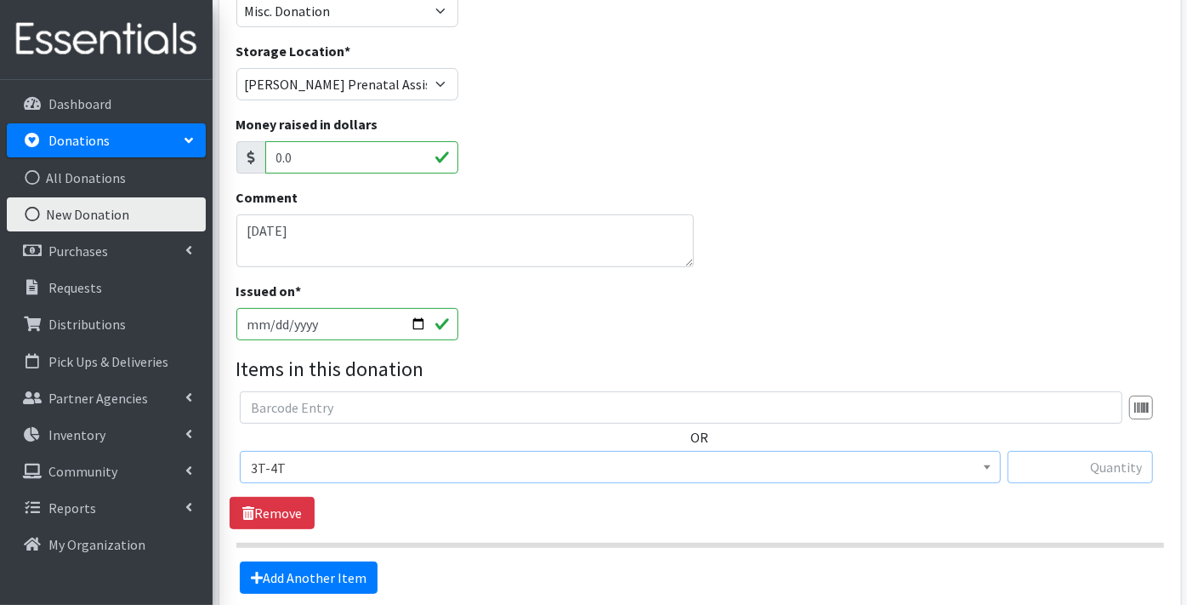
click at [1072, 460] on input "text" at bounding box center [1080, 467] width 145 height 32
type input "22"
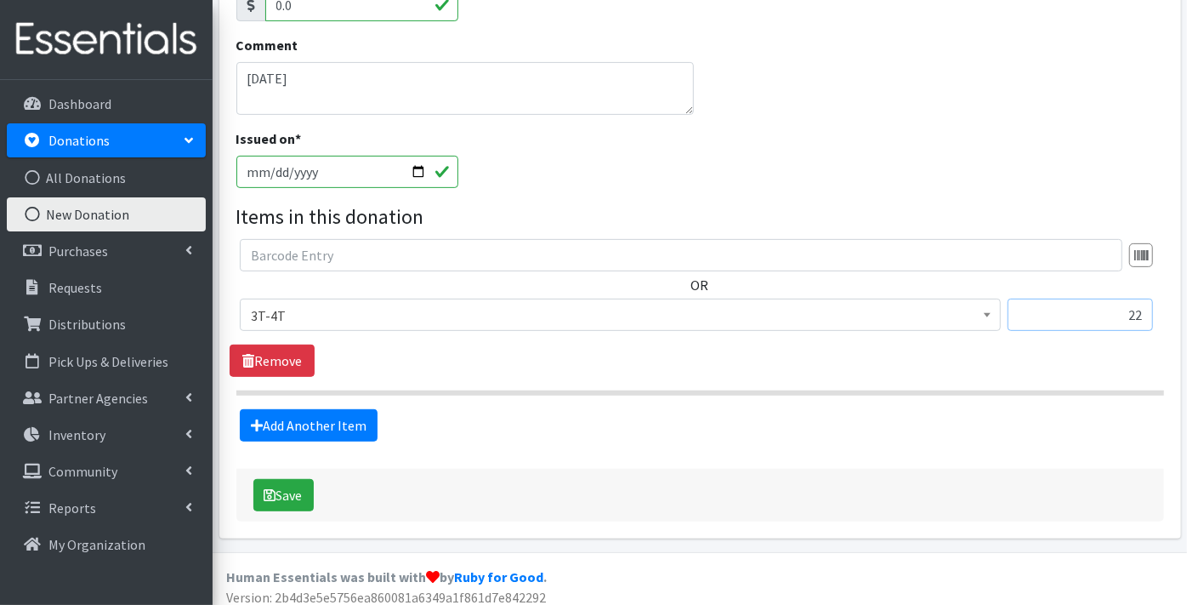
scroll to position [350, 0]
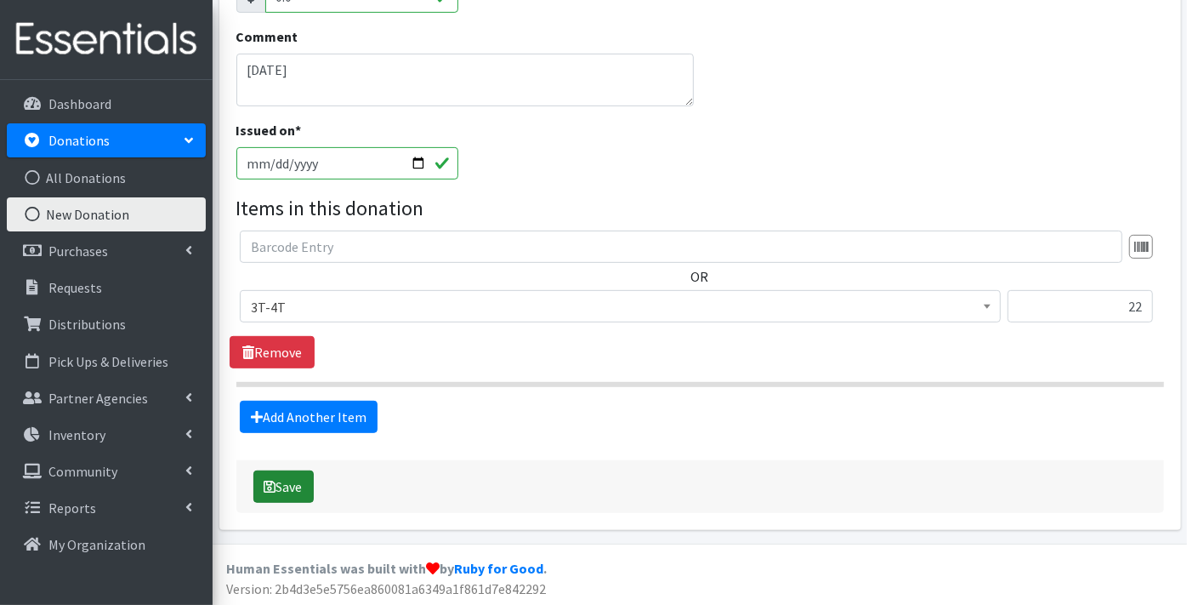
click at [293, 479] on button "Save" at bounding box center [283, 486] width 60 height 32
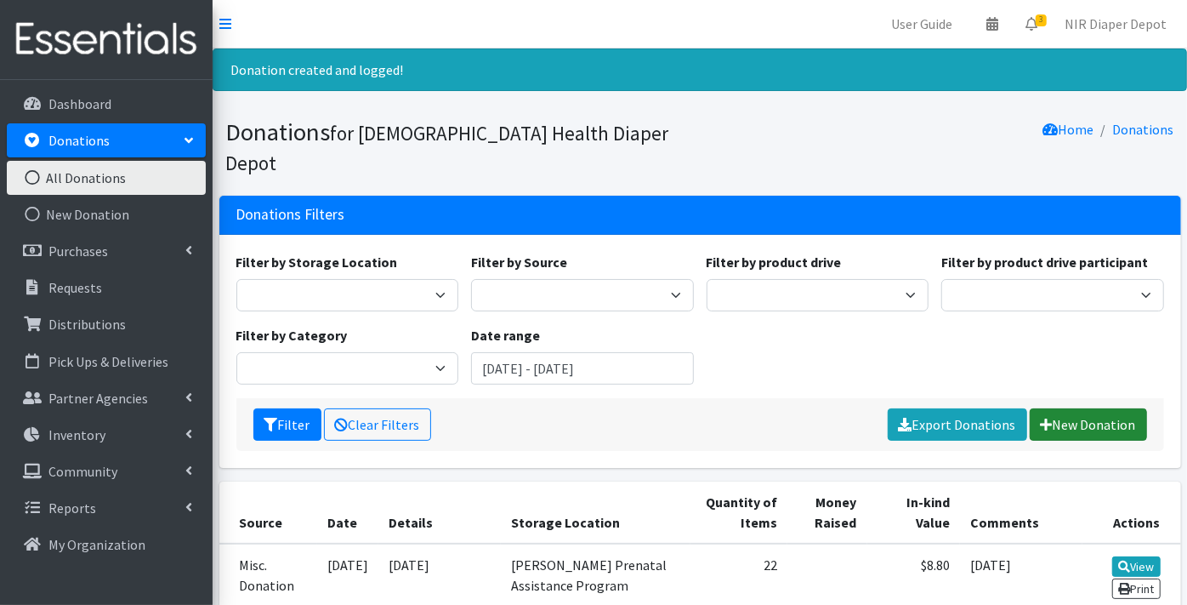
click at [1120, 408] on link "New Donation" at bounding box center [1088, 424] width 117 height 32
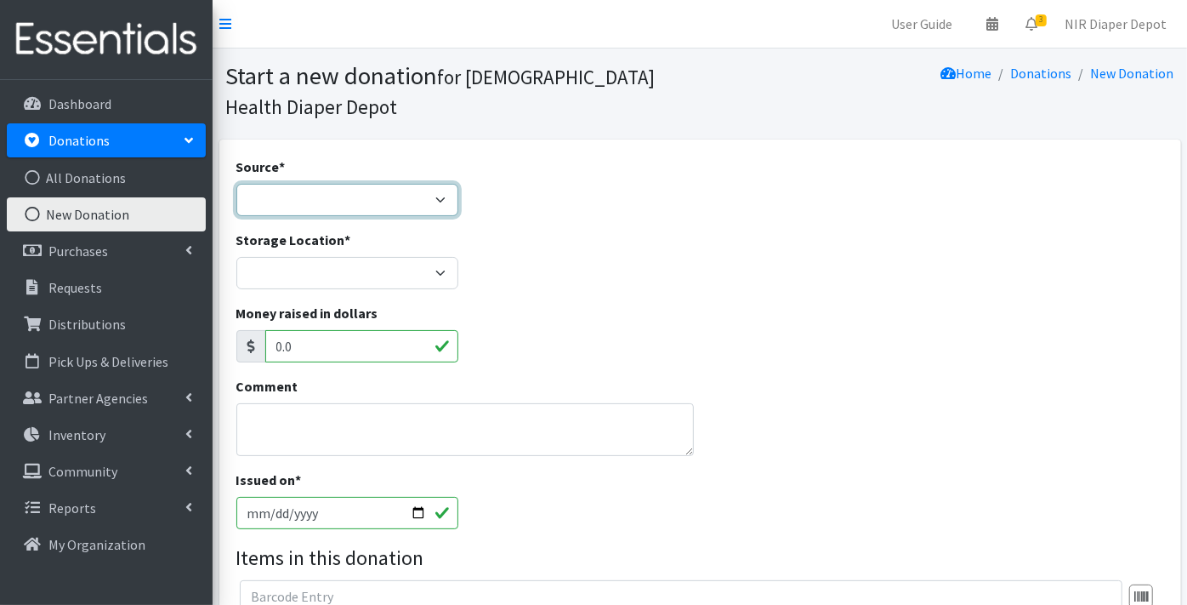
click at [293, 199] on select "Product Drive Manufacturer Donation Site Misc. Donation" at bounding box center [347, 200] width 223 height 32
select select "Misc. Donation"
click at [236, 184] on select "Product Drive Manufacturer Donation Site Misc. Donation" at bounding box center [347, 200] width 223 height 32
click at [259, 418] on textarea "Comment" at bounding box center [465, 429] width 458 height 53
type textarea "[DATE]"
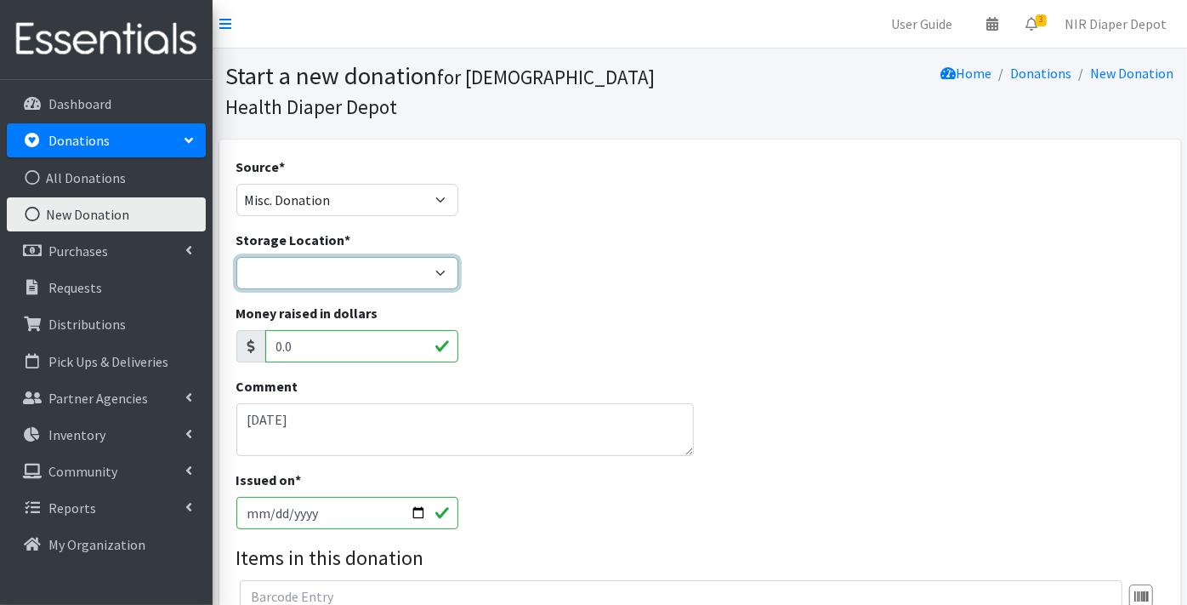
click at [260, 265] on select "Crown Point Bulk Storage Crown Point Prenatal Assistance Program Grant Car Seat…" at bounding box center [347, 273] width 223 height 32
select select "306"
click at [236, 257] on select "Crown Point Bulk Storage Crown Point Prenatal Assistance Program Grant Car Seat…" at bounding box center [347, 273] width 223 height 32
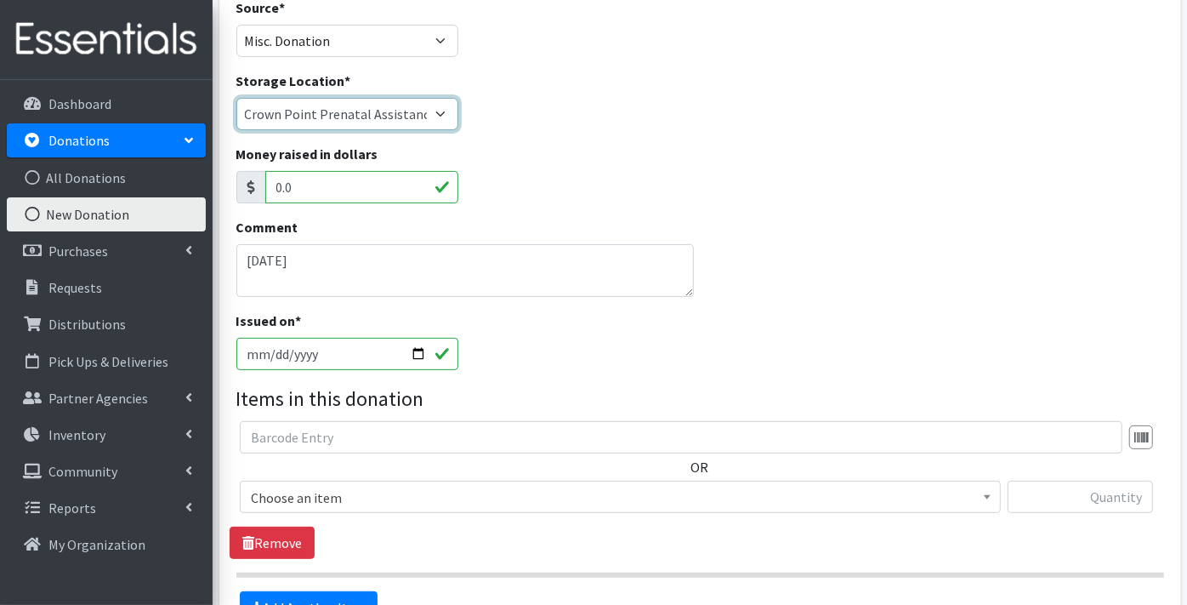
scroll to position [189, 0]
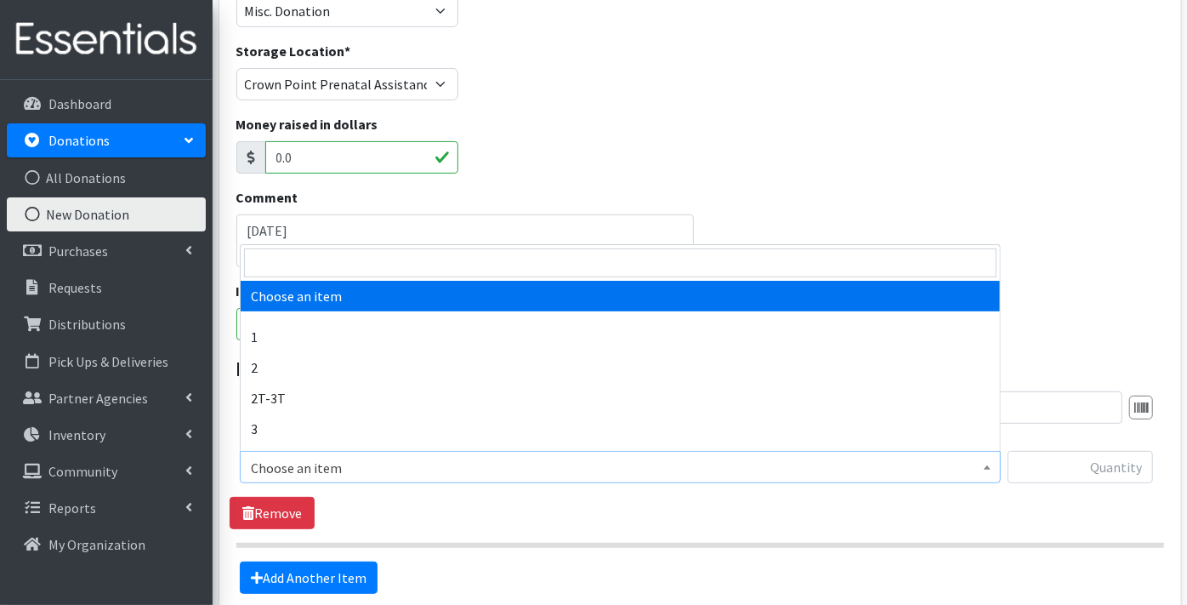
click at [293, 463] on span "Choose an item" at bounding box center [620, 468] width 739 height 24
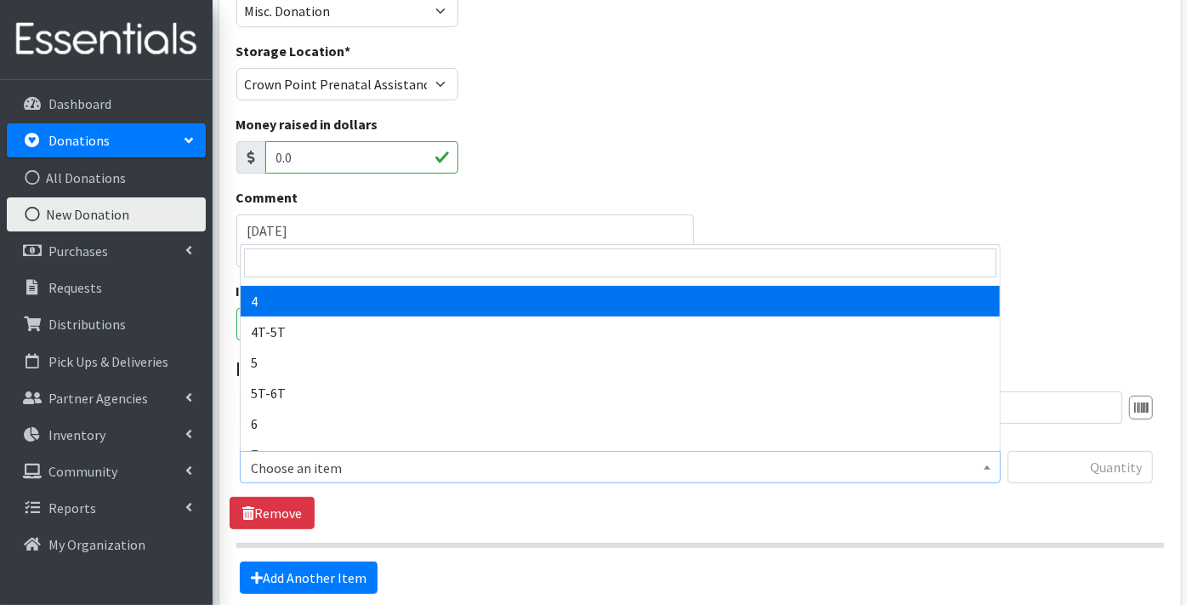
select select "9188"
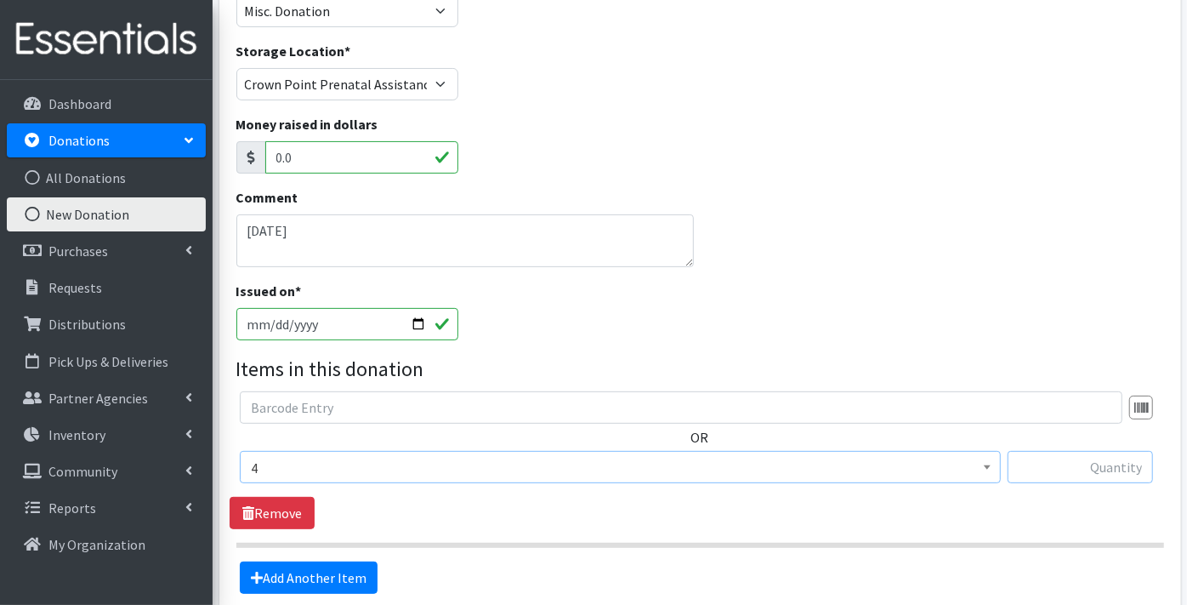
click at [1067, 471] on input "text" at bounding box center [1080, 467] width 145 height 32
type input "150"
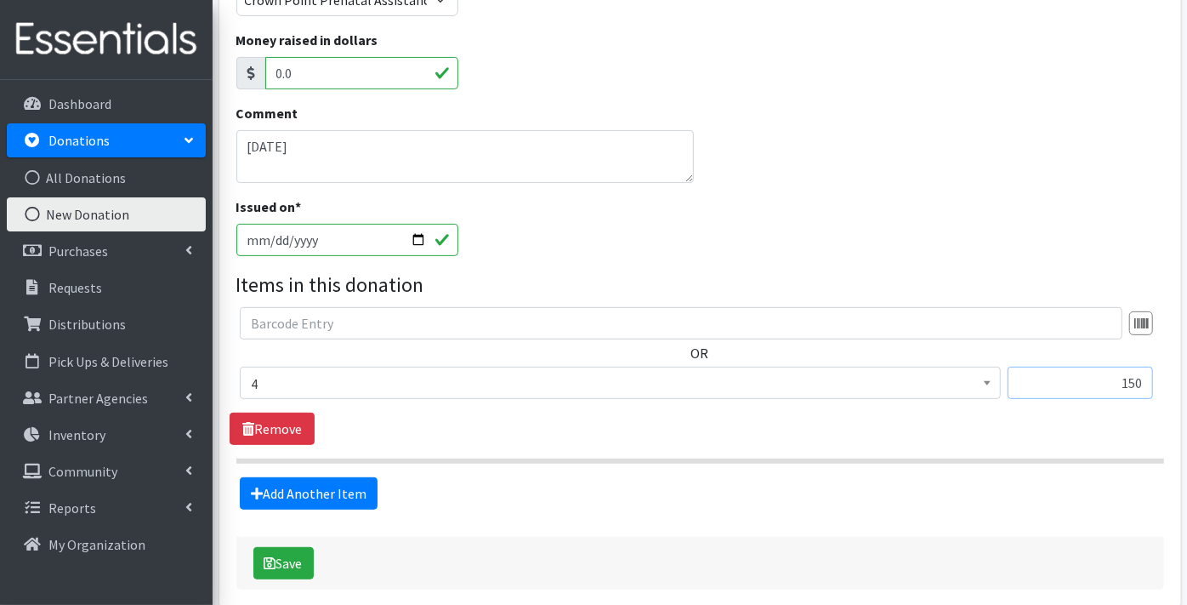
scroll to position [350, 0]
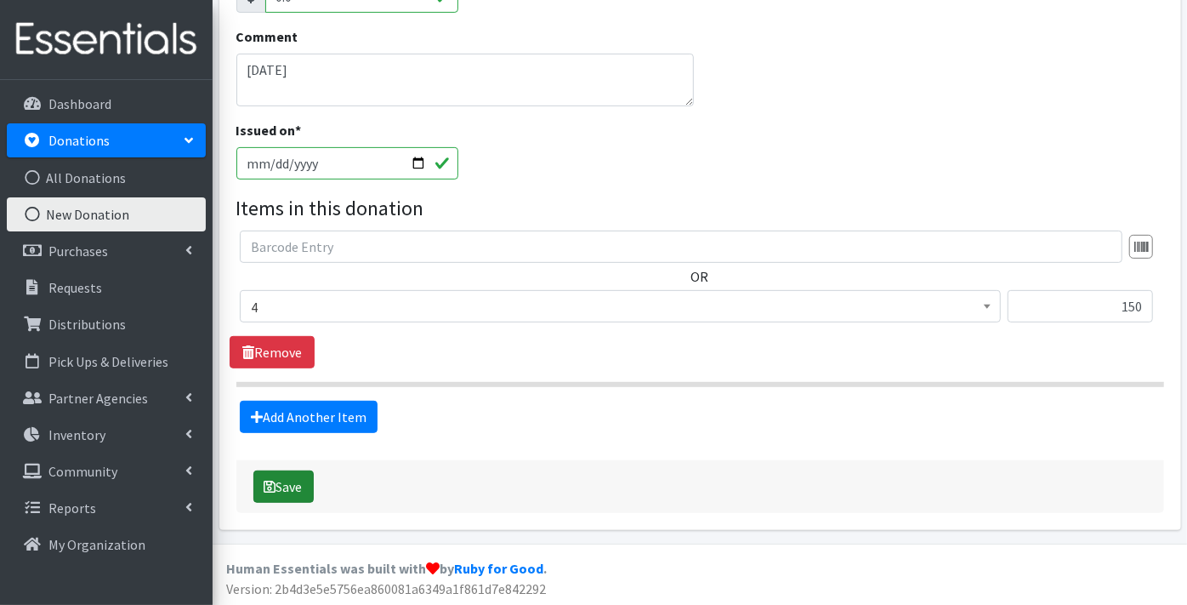
click at [286, 483] on button "Save" at bounding box center [283, 486] width 60 height 32
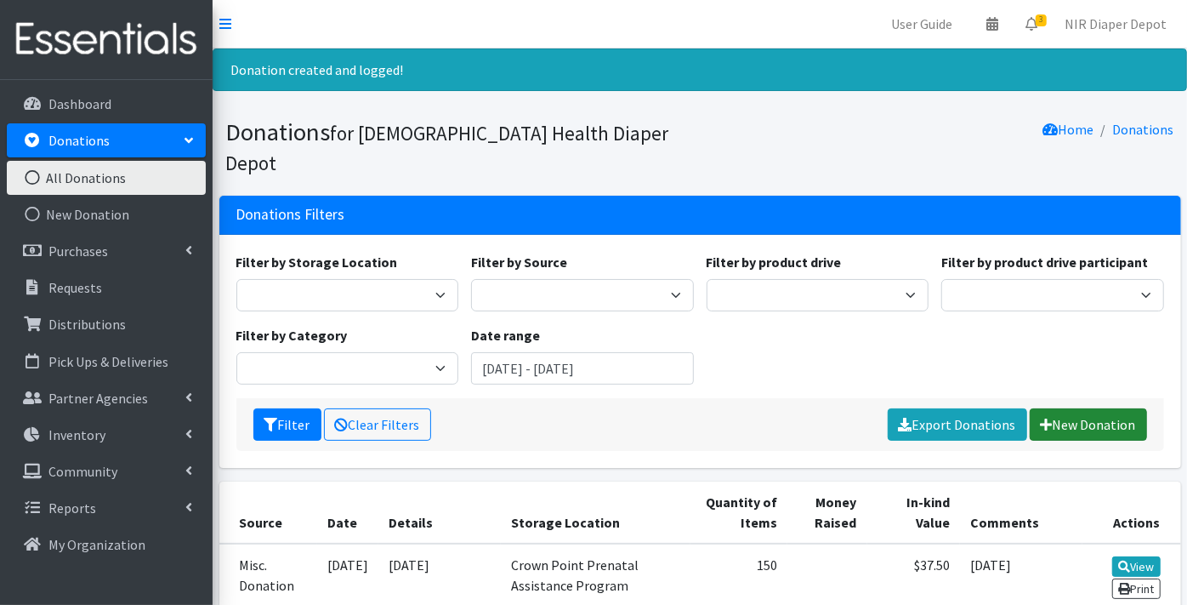
click at [1079, 408] on link "New Donation" at bounding box center [1088, 424] width 117 height 32
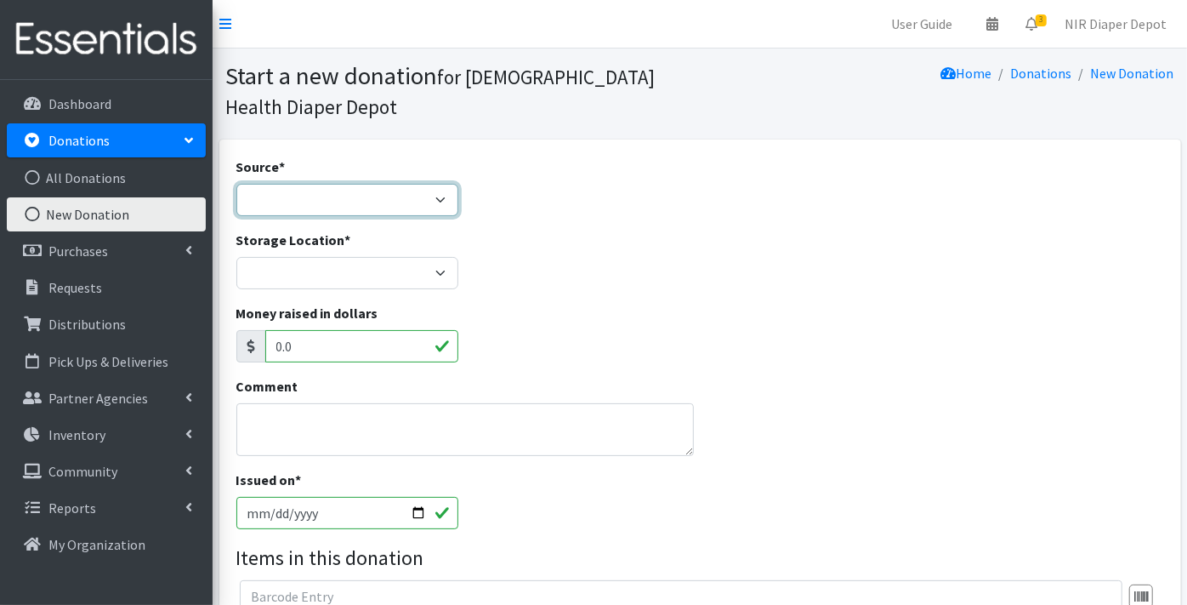
click at [338, 199] on select "Product Drive Manufacturer Donation Site Misc. Donation" at bounding box center [347, 200] width 223 height 32
select select "Misc. Donation"
click at [236, 184] on select "Product Drive Manufacturer Donation Site Misc. Donation" at bounding box center [347, 200] width 223 height 32
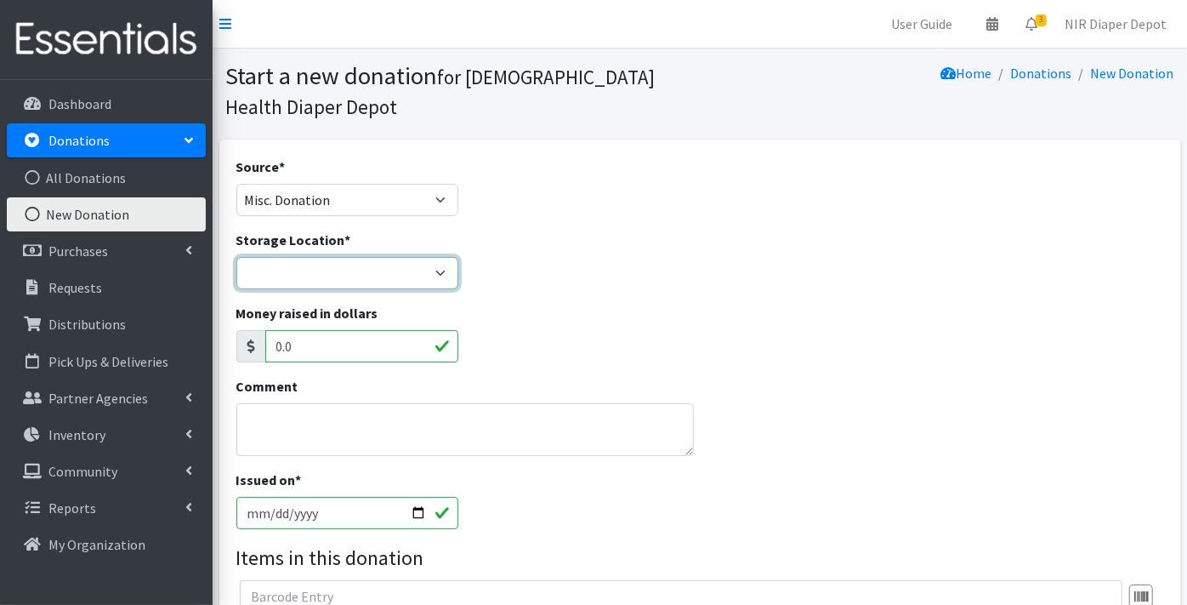
click at [287, 276] on select "Crown Point Bulk Storage Crown Point Prenatal Assistance Program Grant Car Seat…" at bounding box center [347, 273] width 223 height 32
select select "306"
click at [236, 257] on select "Crown Point Bulk Storage Crown Point Prenatal Assistance Program Grant Car Seat…" at bounding box center [347, 273] width 223 height 32
click at [276, 434] on textarea "Comment" at bounding box center [465, 429] width 458 height 53
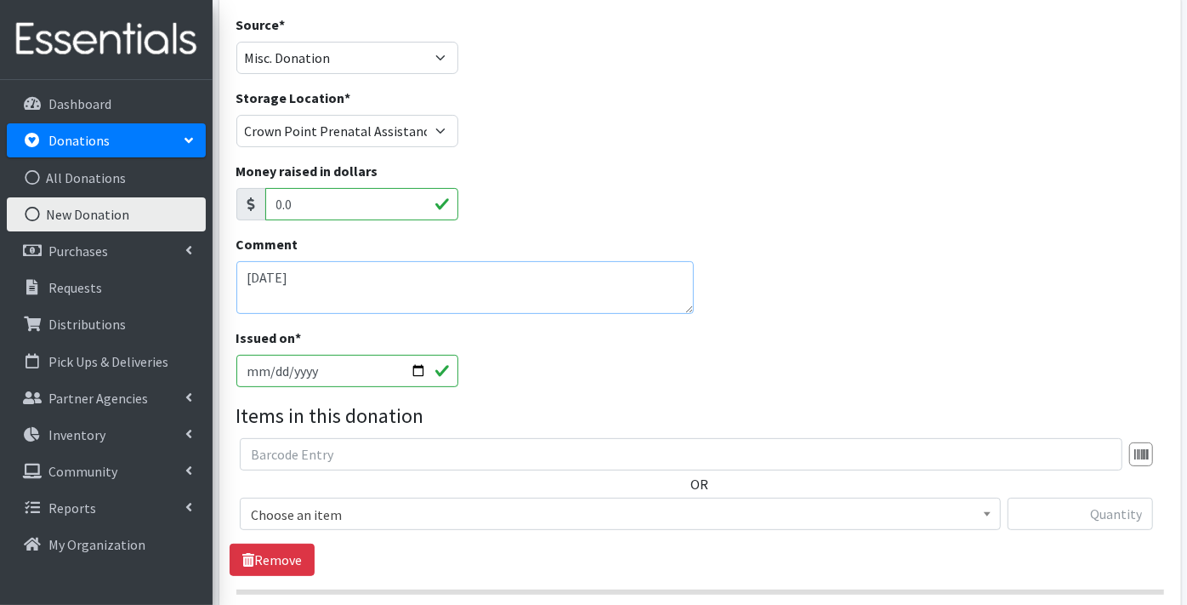
scroll to position [189, 0]
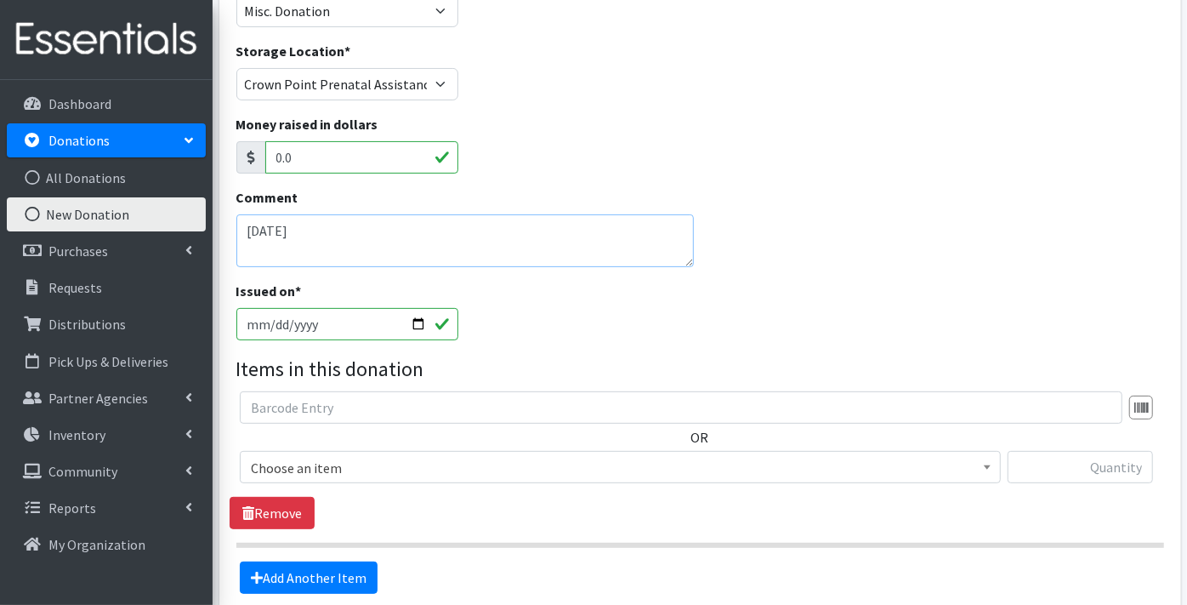
type textarea "[DATE]"
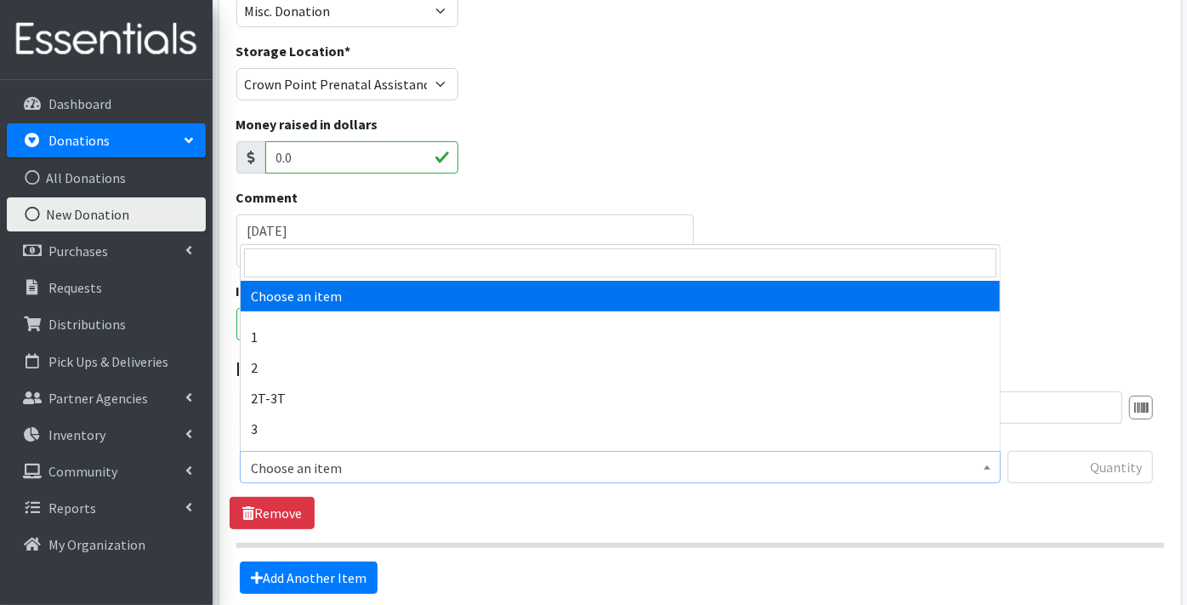
click at [291, 468] on span "Choose an item" at bounding box center [620, 468] width 739 height 24
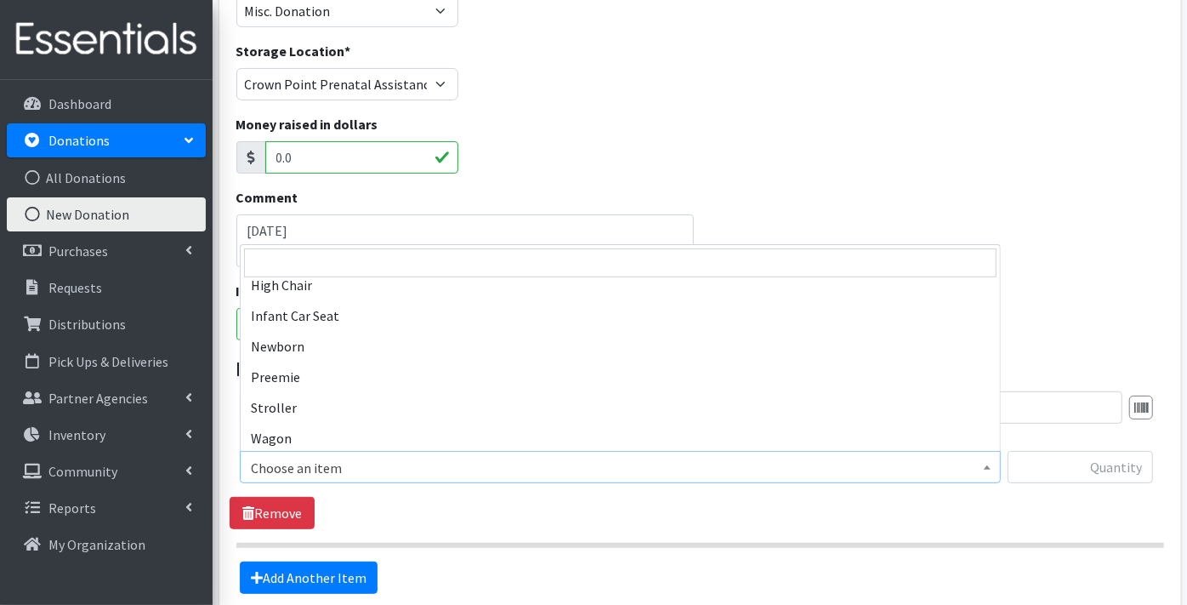
scroll to position [574, 0]
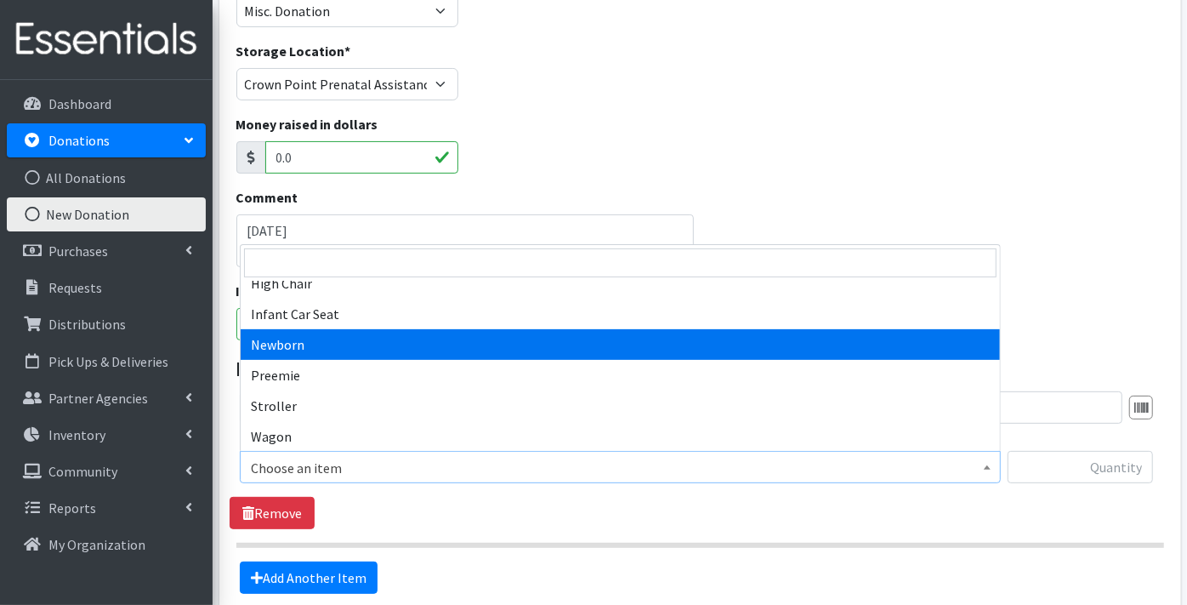
select select "9184"
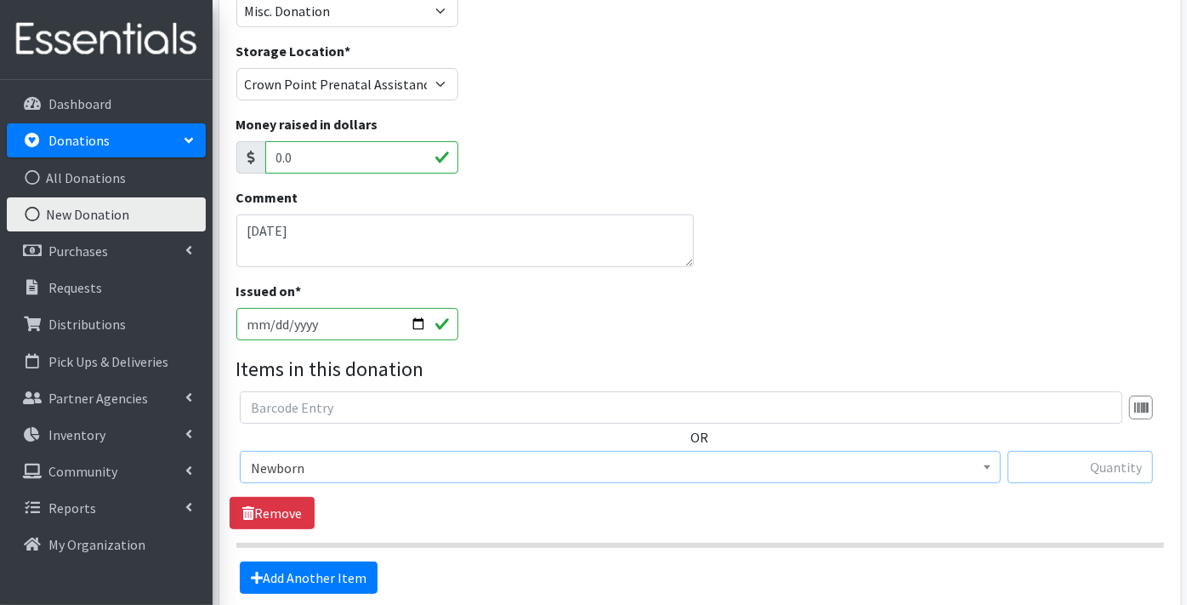
click at [1101, 472] on input "text" at bounding box center [1080, 467] width 145 height 32
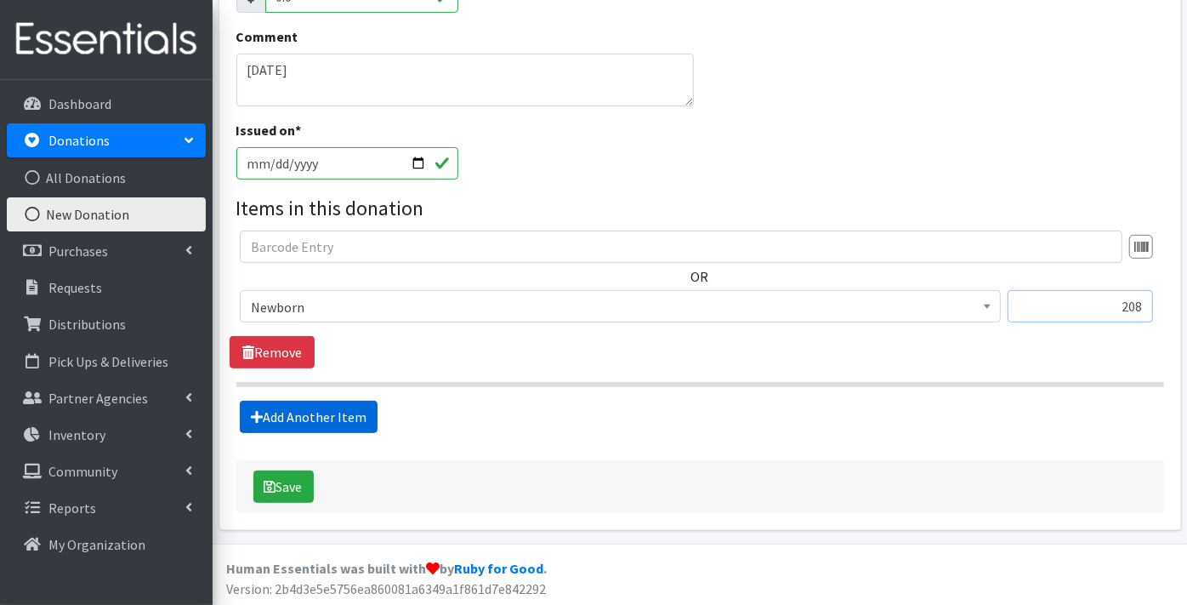
type input "208"
click at [301, 418] on link "Add Another Item" at bounding box center [309, 417] width 138 height 32
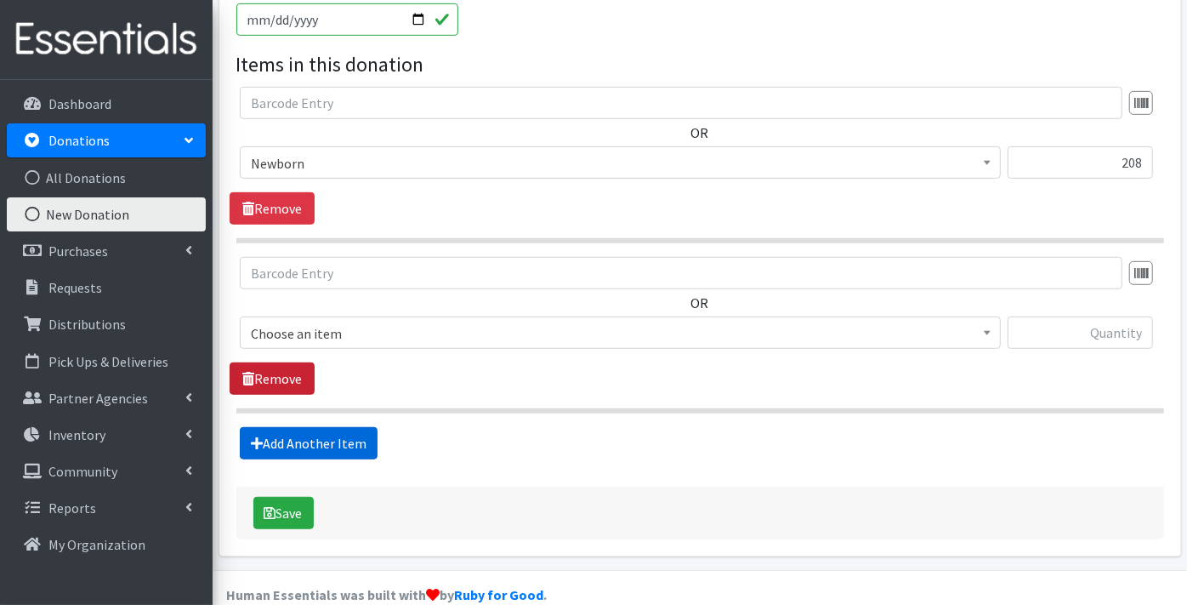
scroll to position [519, 0]
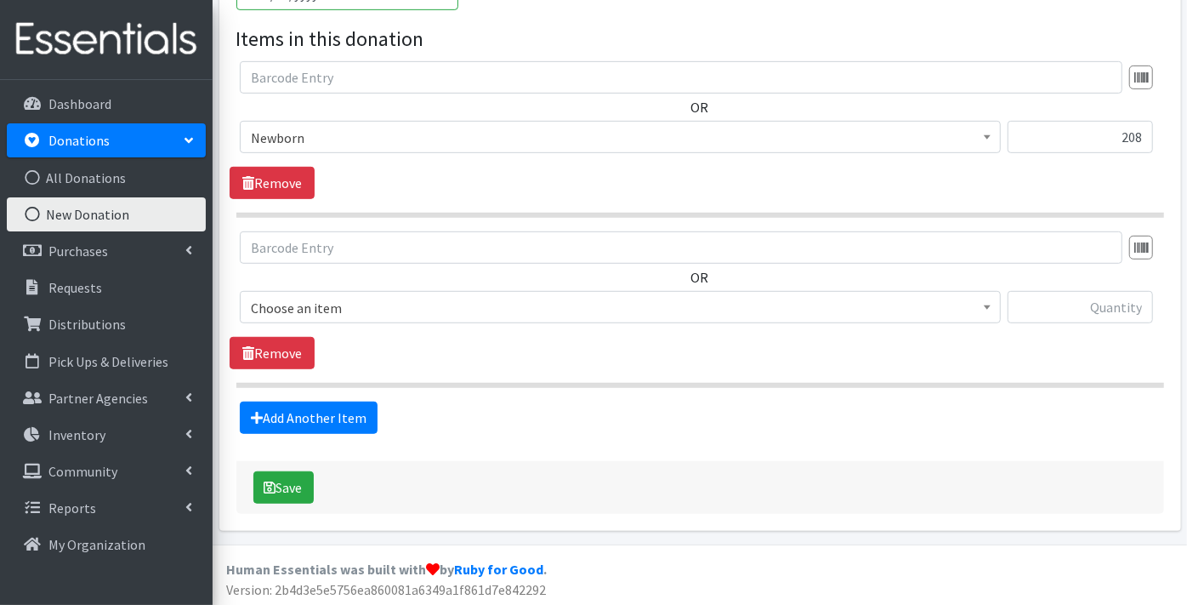
click at [289, 302] on span "Choose an item" at bounding box center [620, 308] width 739 height 24
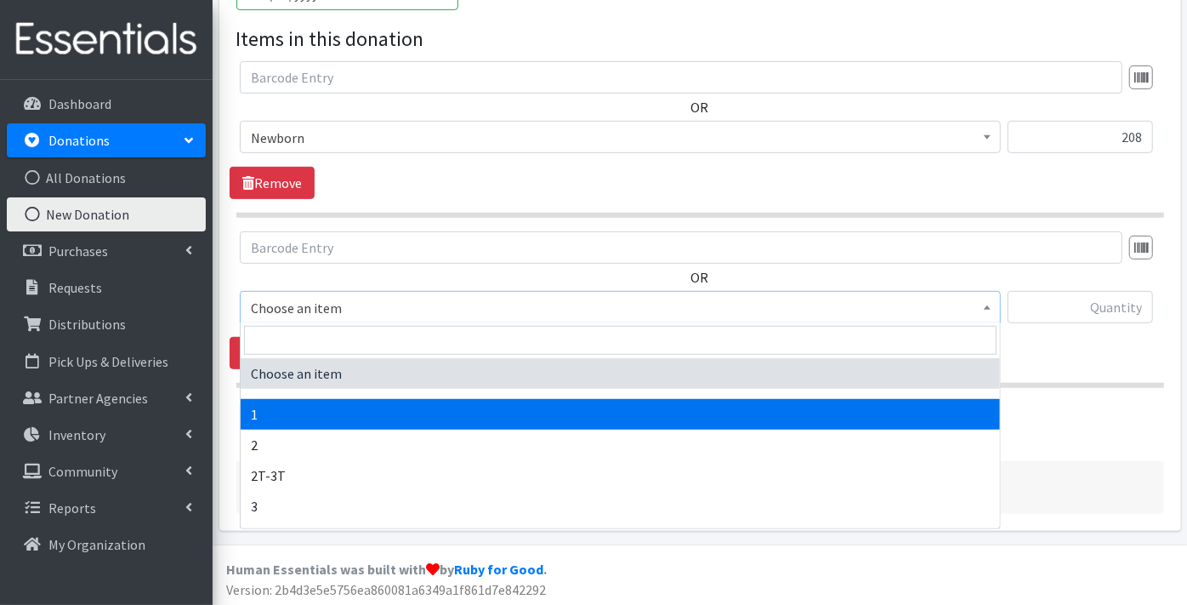
select select "9185"
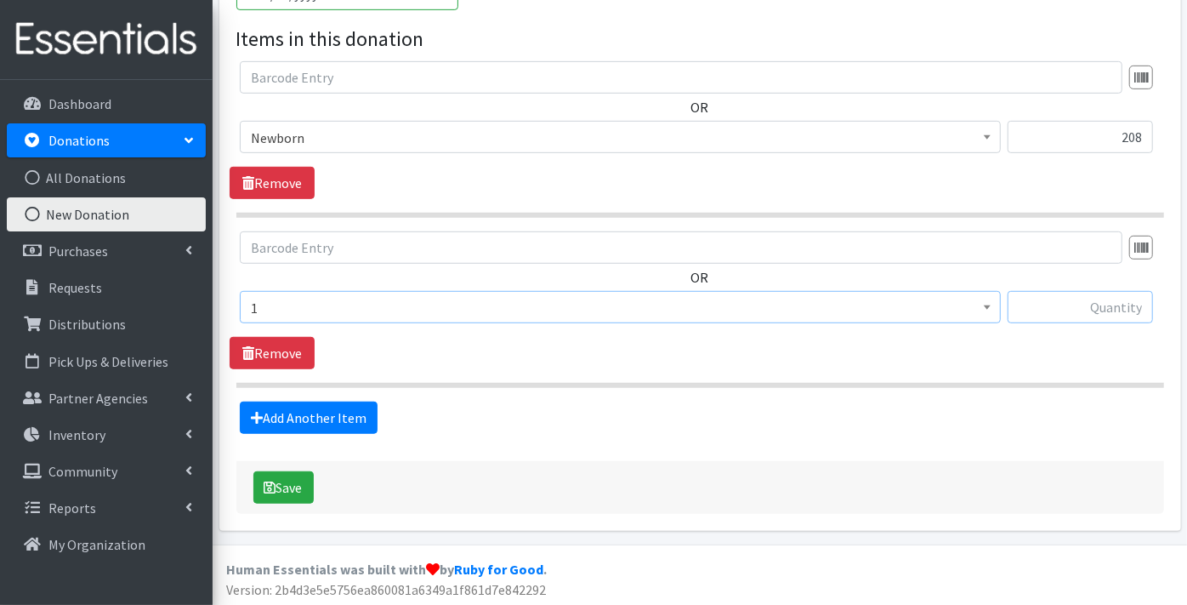
click at [1129, 310] on input "text" at bounding box center [1080, 307] width 145 height 32
type input "40"
click at [297, 490] on button "Save" at bounding box center [283, 487] width 60 height 32
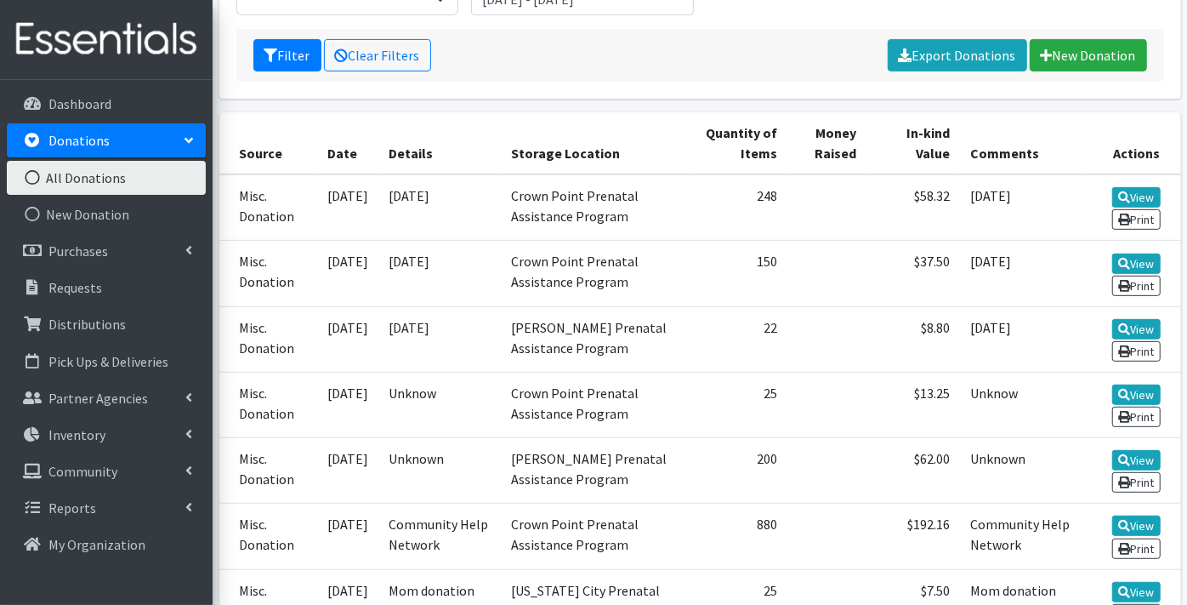
scroll to position [363, 0]
